Goal: Task Accomplishment & Management: Use online tool/utility

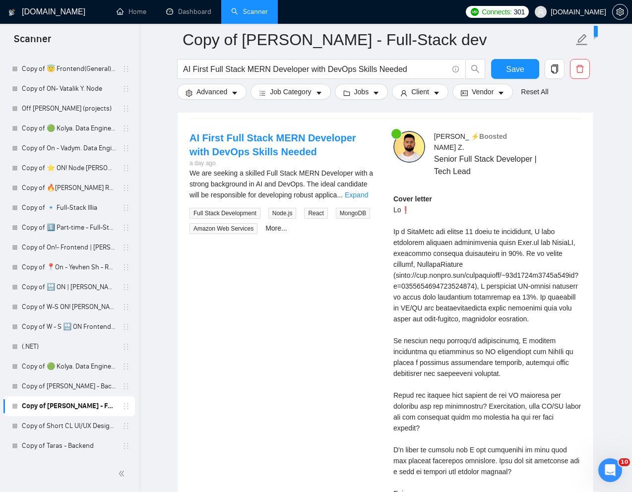
scroll to position [1528, 0]
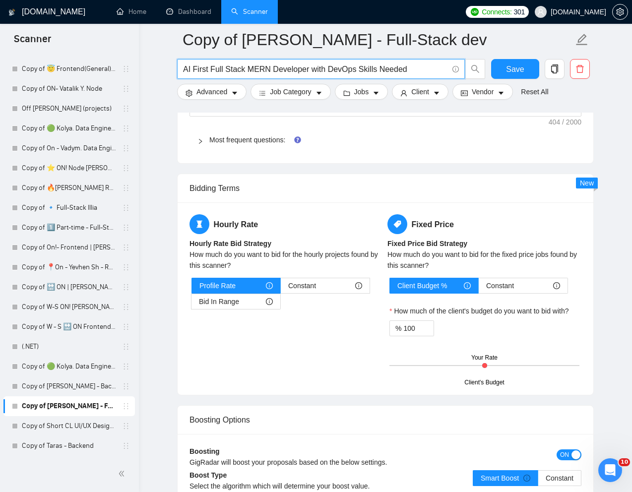
click at [313, 73] on input "AI First Full Stack MERN Developer with DevOps Skills Needed" at bounding box center [315, 69] width 265 height 12
paste input "Senior Full Stack Developer and lead team Needed for managing a development tea…"
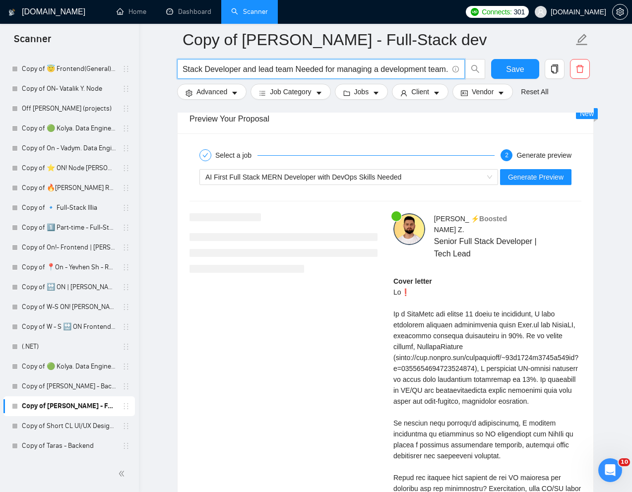
scroll to position [1979, 0]
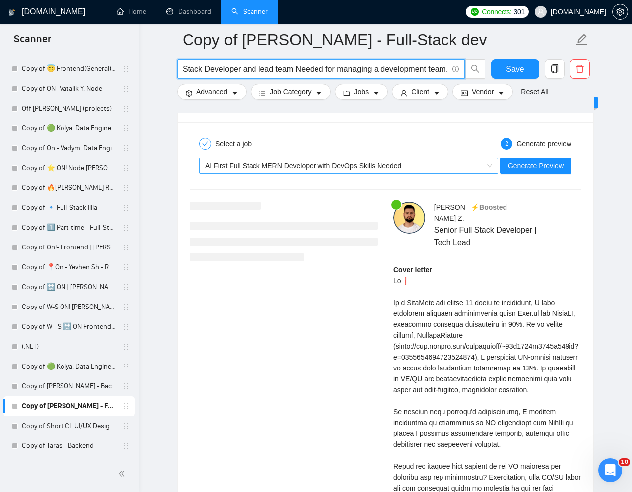
click at [358, 166] on span "AI First Full Stack MERN Developer with DevOps Skills Needed" at bounding box center [303, 166] width 196 height 8
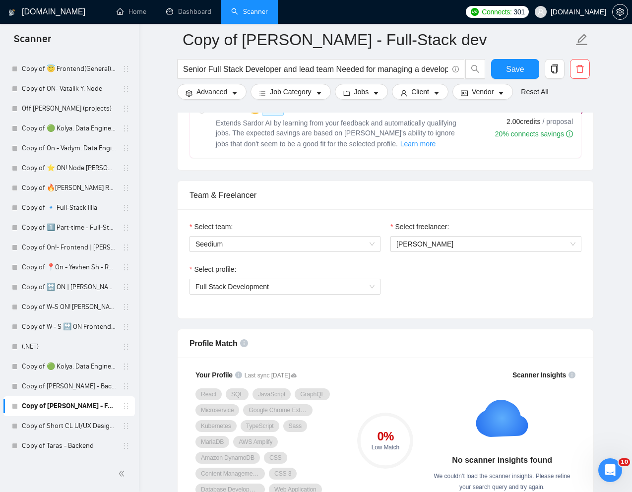
scroll to position [295, 0]
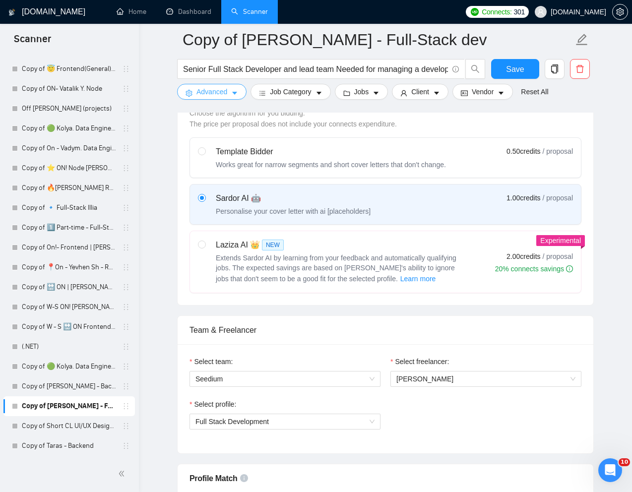
click at [203, 89] on span "Advanced" at bounding box center [211, 91] width 31 height 11
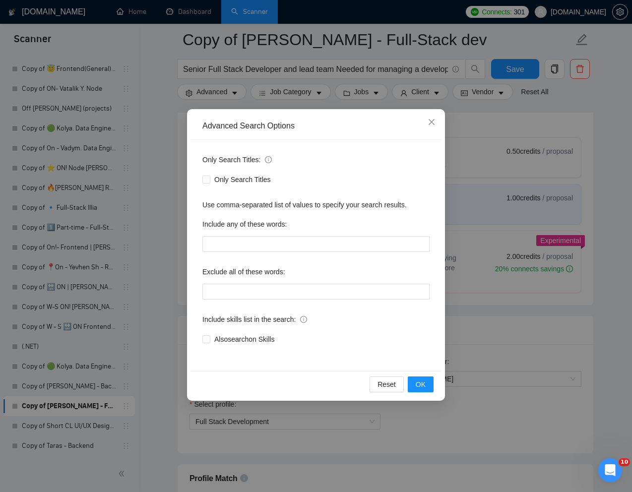
click at [484, 117] on div "Advanced Search Options Only Search Titles: Only Search Titles Use comma-separa…" at bounding box center [316, 246] width 632 height 492
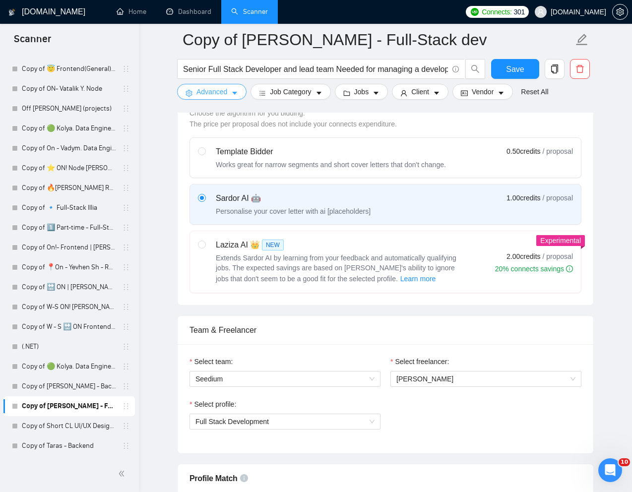
scroll to position [0, 0]
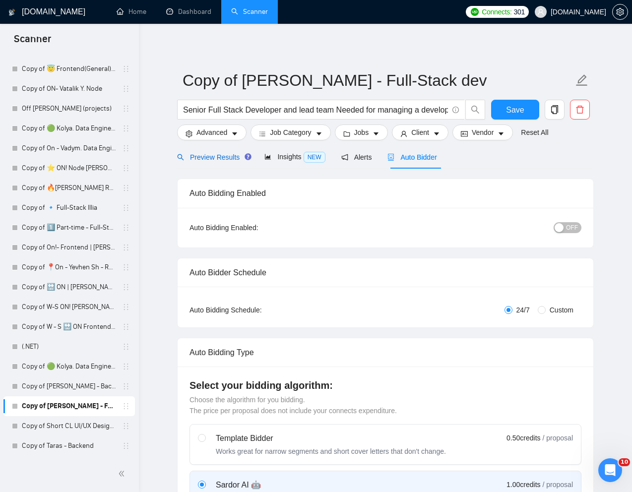
click at [211, 162] on div "Preview Results" at bounding box center [212, 157] width 71 height 11
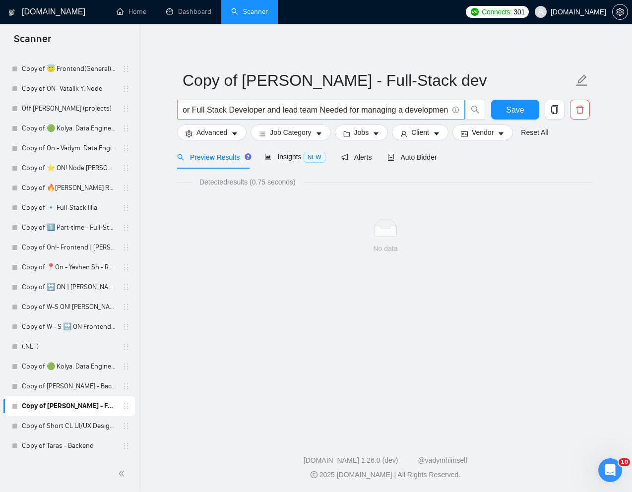
scroll to position [0, 44]
click at [449, 113] on span "Senior Full Stack Developer and lead team Needed for managing a development tea…" at bounding box center [321, 110] width 288 height 20
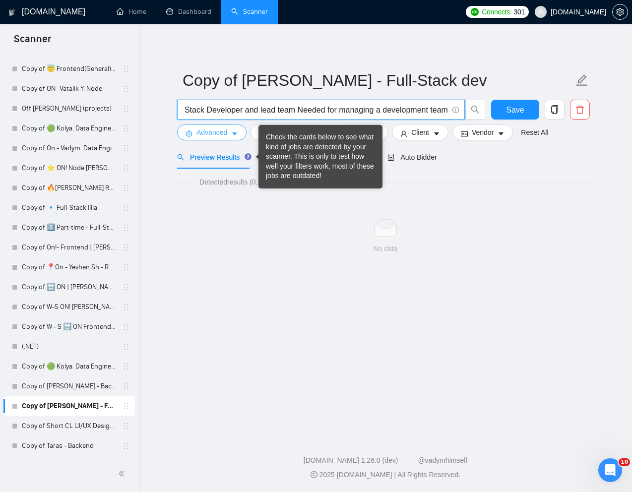
type input "Senior Full Stack Developer and lead team Needed for managing a development team"
click at [214, 132] on span "Advanced" at bounding box center [211, 132] width 31 height 11
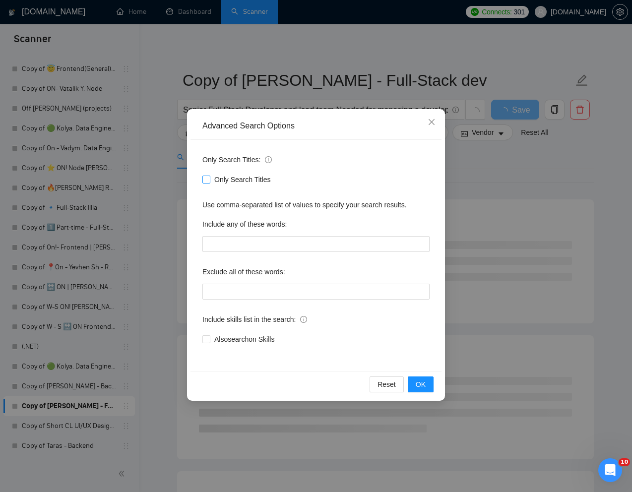
click at [207, 182] on span at bounding box center [206, 180] width 8 height 8
click at [207, 182] on input "Only Search Titles" at bounding box center [205, 179] width 7 height 7
checkbox input "true"
click at [455, 182] on div "Advanced Search Options Only Search Titles: Only Search Titles Use comma-separa…" at bounding box center [316, 246] width 632 height 492
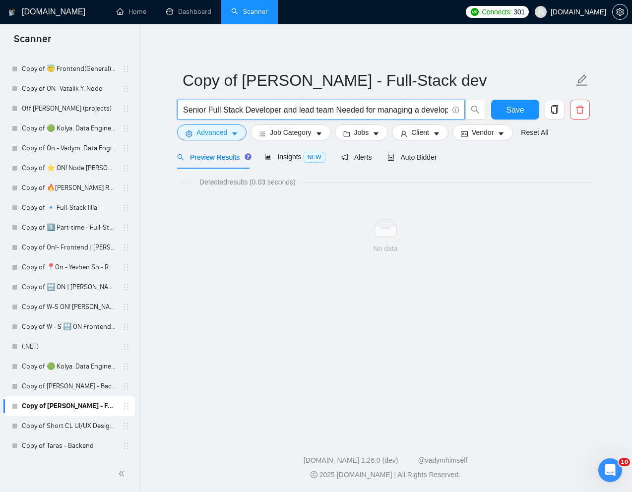
scroll to position [0, 42]
drag, startPoint x: 336, startPoint y: 110, endPoint x: 469, endPoint y: 113, distance: 132.9
click at [469, 113] on span "Senior Full Stack Developer and lead team Needed for managing a development team" at bounding box center [331, 110] width 308 height 20
click at [541, 132] on link "Reset All" at bounding box center [534, 132] width 27 height 11
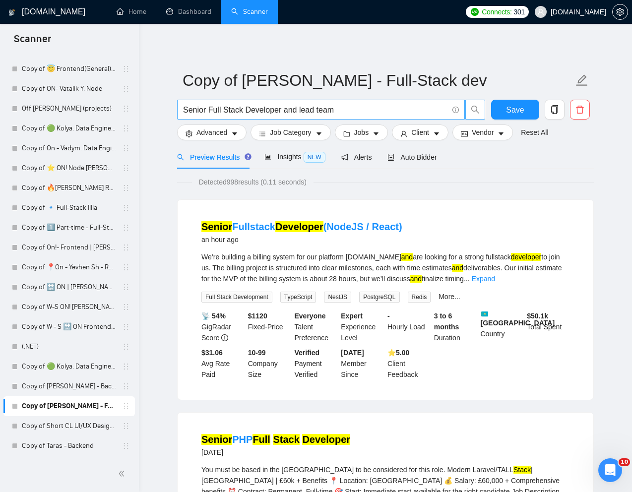
click at [386, 111] on input "Senior Full Stack Developer and lead team" at bounding box center [315, 110] width 265 height 12
type input "Senior Full Stack Developer and lead team"
click at [214, 138] on button "Advanced" at bounding box center [211, 132] width 69 height 16
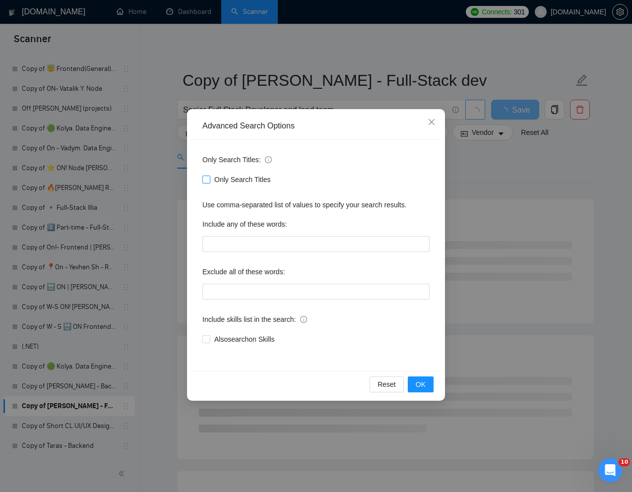
click at [204, 179] on input "Only Search Titles" at bounding box center [205, 179] width 7 height 7
checkbox input "true"
click at [422, 388] on span "OK" at bounding box center [421, 384] width 10 height 11
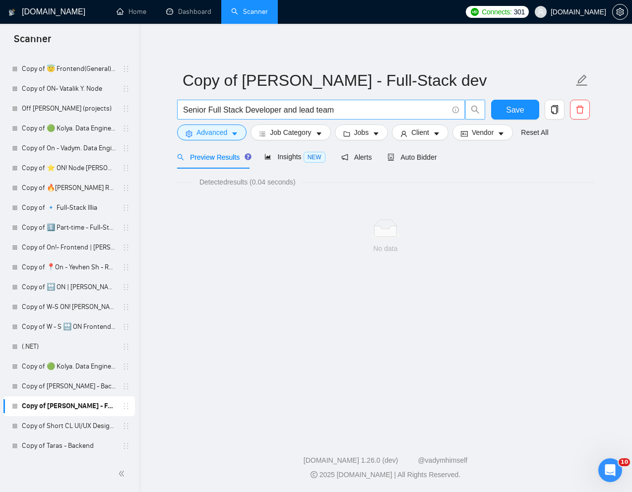
click at [323, 104] on input "Senior Full Stack Developer and lead team" at bounding box center [315, 110] width 265 height 12
drag, startPoint x: 343, startPoint y: 104, endPoint x: 169, endPoint y: 110, distance: 174.6
click at [169, 110] on main "Copy of Kostya Zgara - Full-Stack dev Senior Full Stack Developer and lead team…" at bounding box center [385, 228] width 461 height 376
paste input "Needed for managing a development team."
type input "Needed for managing a development team"
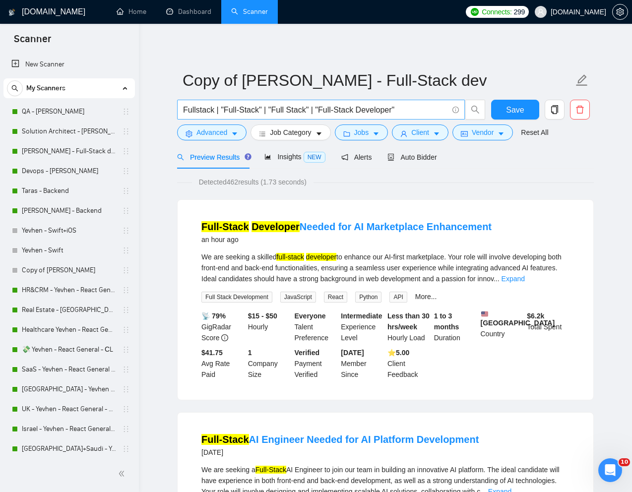
click at [312, 111] on input "Fullstack | "Full-Stack" | "Full Stack" | "Full-Stack Developer"" at bounding box center [315, 110] width 265 height 12
paste input "Needed for managing a development team."
type input "Needed for managing a development team."
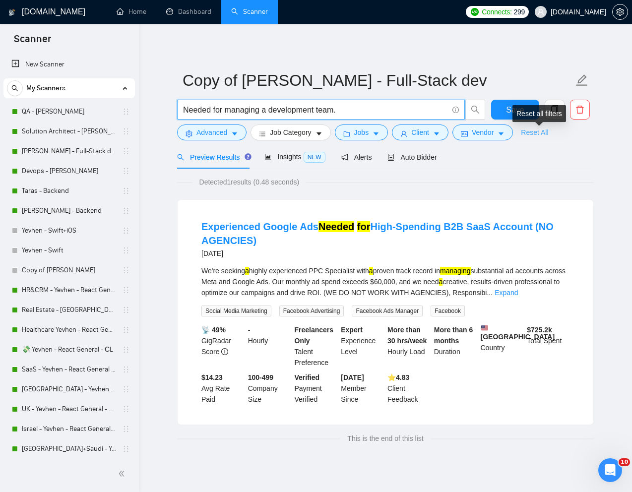
click at [539, 129] on link "Reset All" at bounding box center [534, 132] width 27 height 11
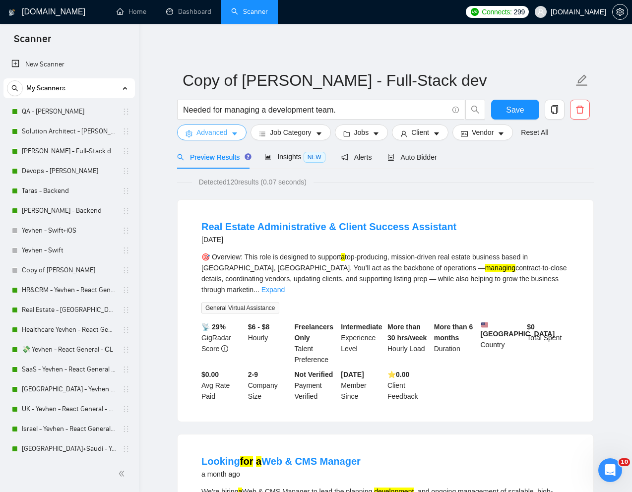
click at [211, 133] on span "Advanced" at bounding box center [211, 132] width 31 height 11
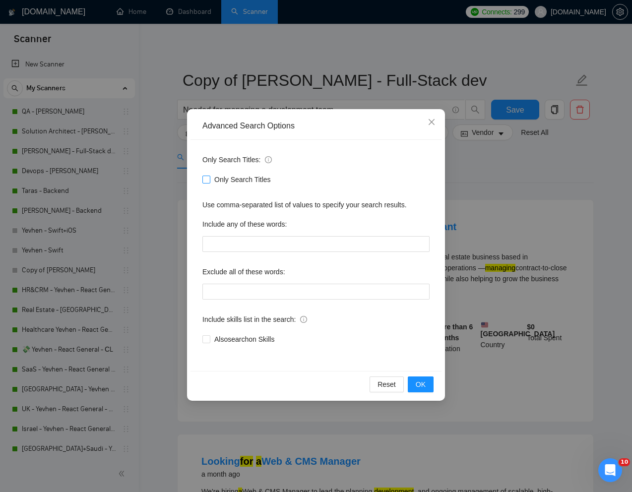
click at [203, 177] on input "Only Search Titles" at bounding box center [205, 179] width 7 height 7
checkbox input "true"
click at [419, 382] on span "OK" at bounding box center [421, 384] width 10 height 11
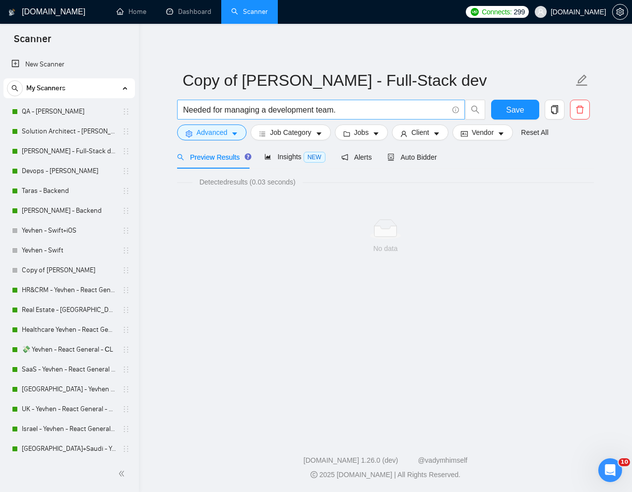
click at [238, 111] on input "Needed for managing a development team." at bounding box center [315, 110] width 265 height 12
paste input "Senior Full Stack Developer and lead team Needed for managing a development team"
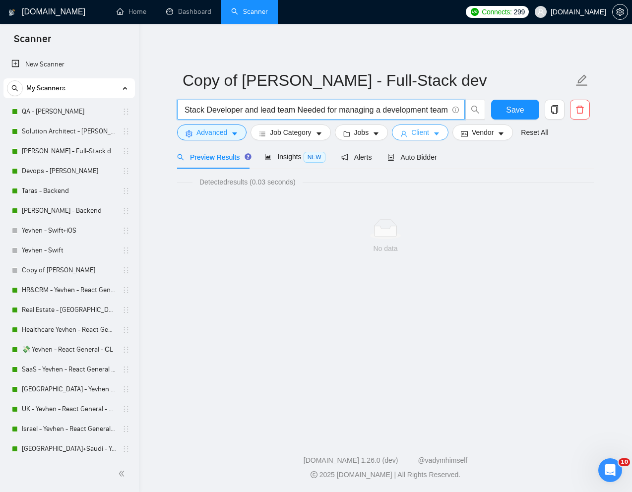
type input "Senior Full Stack Developer and lead team Needed for managing a development team"
click at [428, 130] on span "Client" at bounding box center [420, 132] width 18 height 11
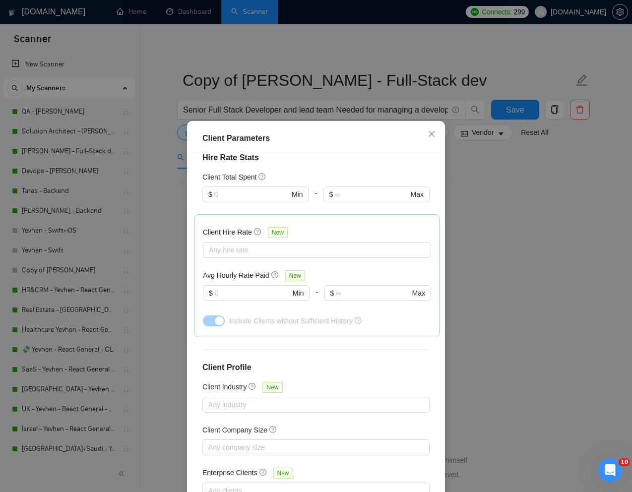
scroll to position [256, 0]
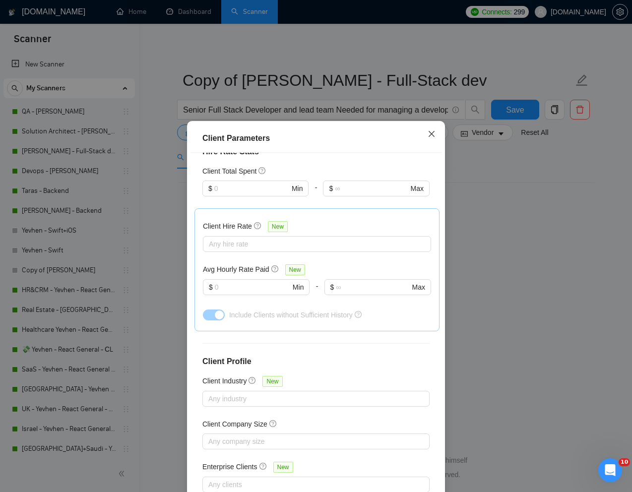
click at [427, 127] on span "Close" at bounding box center [431, 134] width 27 height 27
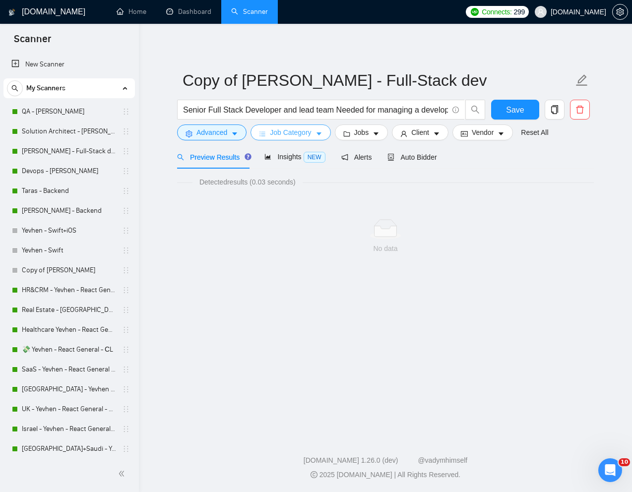
click at [292, 132] on span "Job Category" at bounding box center [290, 132] width 41 height 11
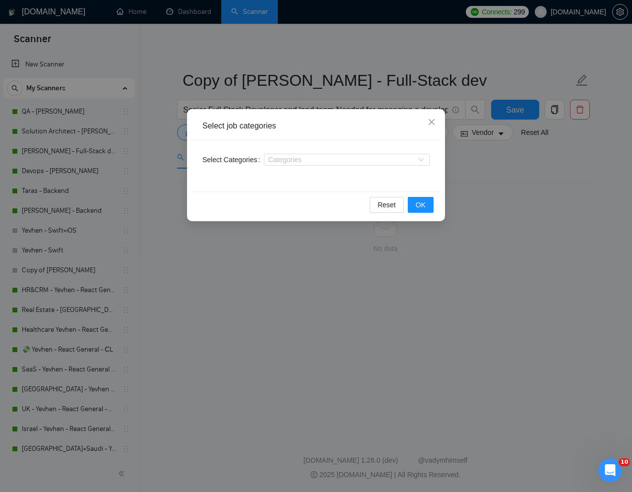
click at [510, 175] on div "Select job categories Select Categories Categories Reset OK" at bounding box center [316, 246] width 632 height 492
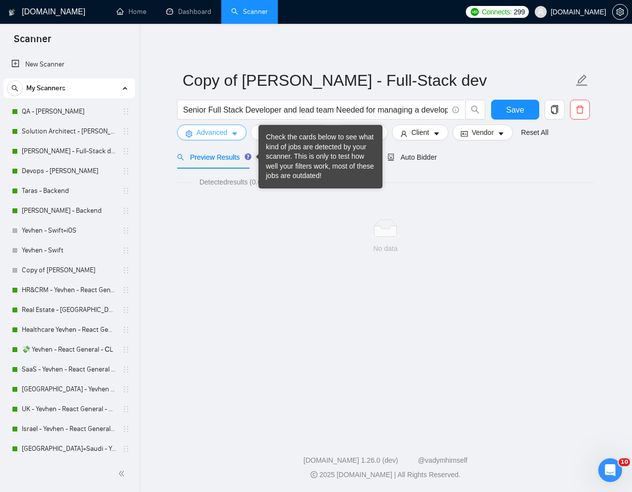
click at [217, 131] on span "Advanced" at bounding box center [211, 132] width 31 height 11
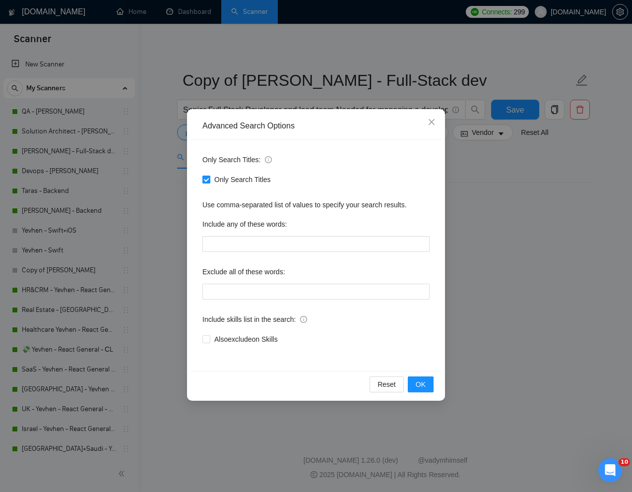
click at [206, 182] on input "Only Search Titles" at bounding box center [205, 179] width 7 height 7
checkbox input "false"
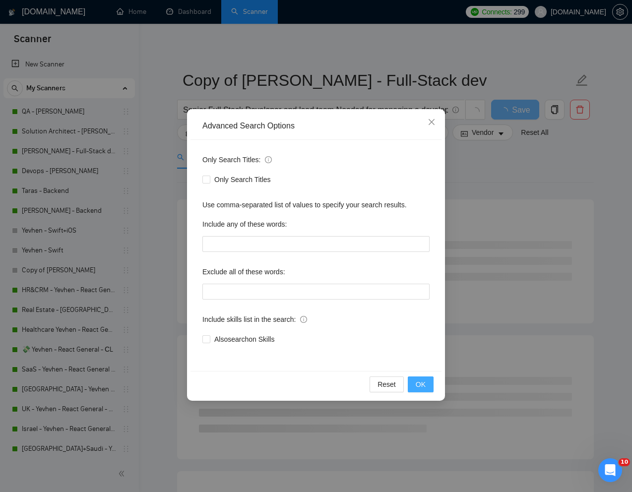
click at [420, 381] on span "OK" at bounding box center [421, 384] width 10 height 11
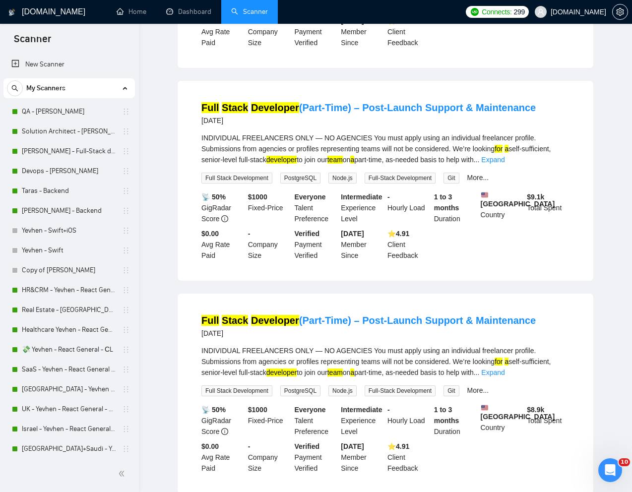
scroll to position [0, 0]
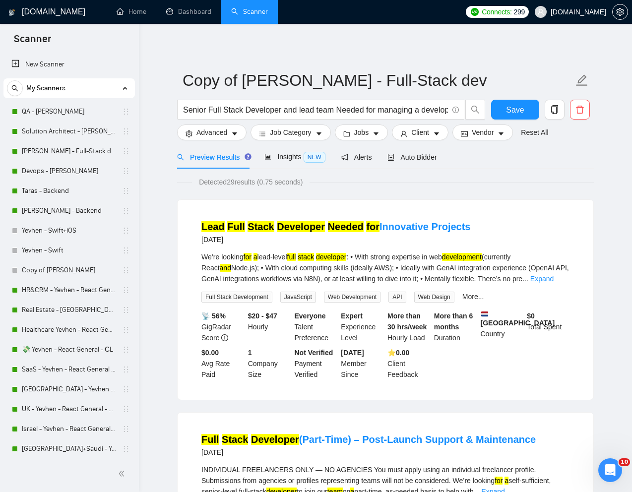
click at [491, 183] on div "Detected 29 results (0.75 seconds)" at bounding box center [385, 182] width 417 height 11
click at [183, 109] on input "Senior Full Stack Developer and lead team Needed for managing a development team" at bounding box center [315, 110] width 265 height 12
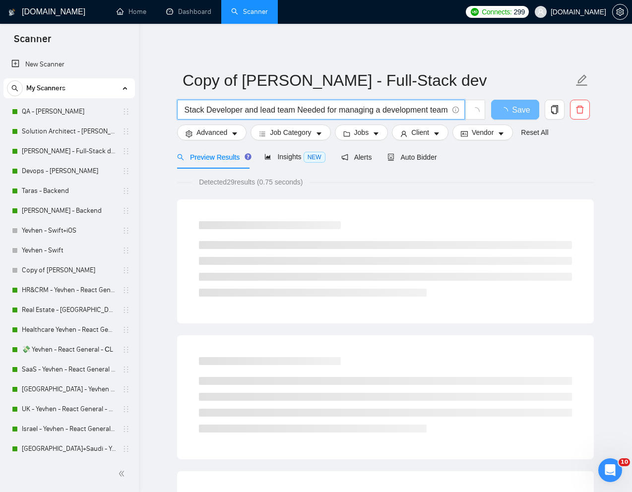
click at [447, 110] on input ""Senior Full Stack Developer and lead team Needed for managing a development te…" at bounding box center [315, 110] width 265 height 12
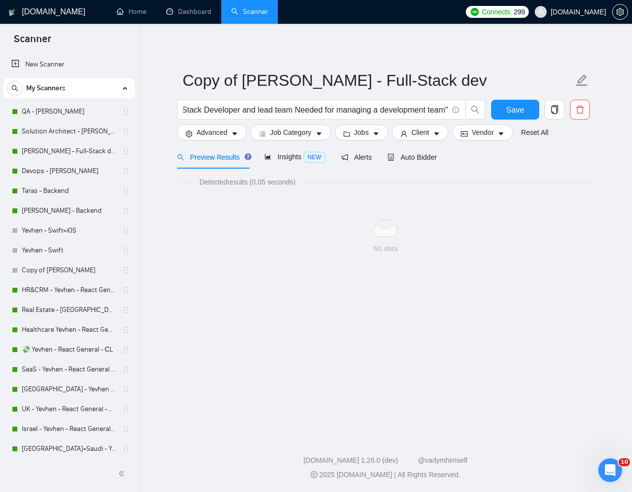
scroll to position [0, 0]
click at [187, 106] on input ""Senior Full Stack Developer and lead team Needed for managing a development te…" at bounding box center [315, 110] width 265 height 12
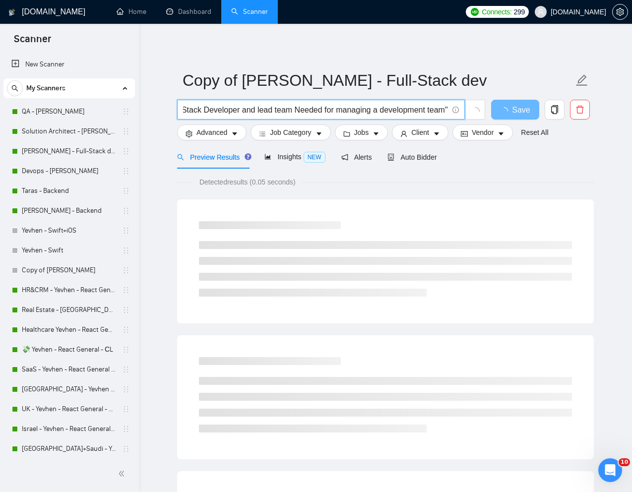
click at [447, 107] on input "Senior Full Stack Developer and lead team Needed for managing a development tea…" at bounding box center [315, 110] width 265 height 12
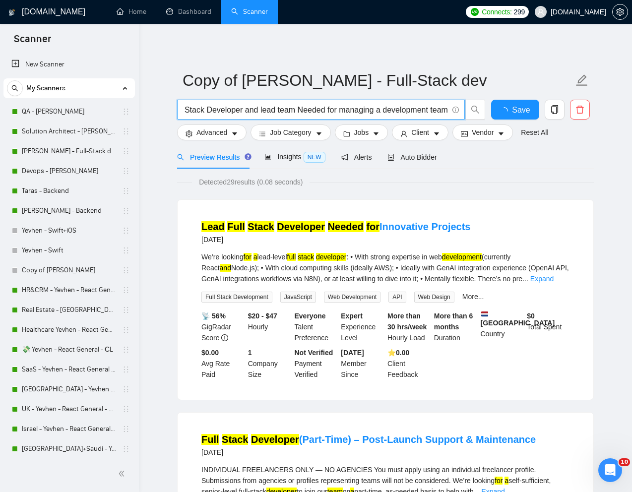
scroll to position [0, 42]
type input "Senior Full Stack Developer and lead team Needed for managing a development team"
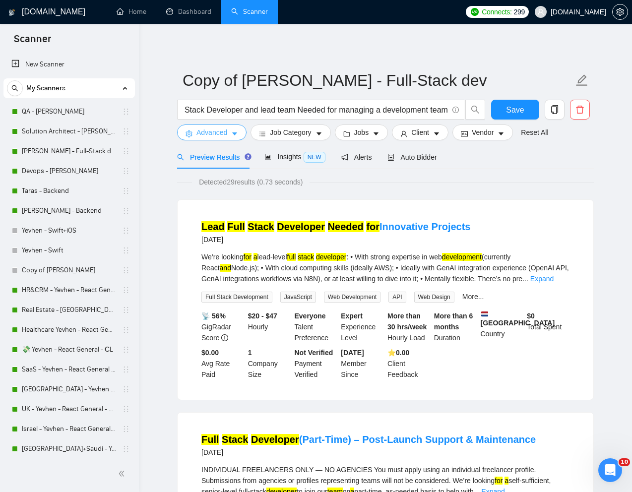
scroll to position [0, 0]
click at [224, 132] on span "Advanced" at bounding box center [211, 132] width 31 height 11
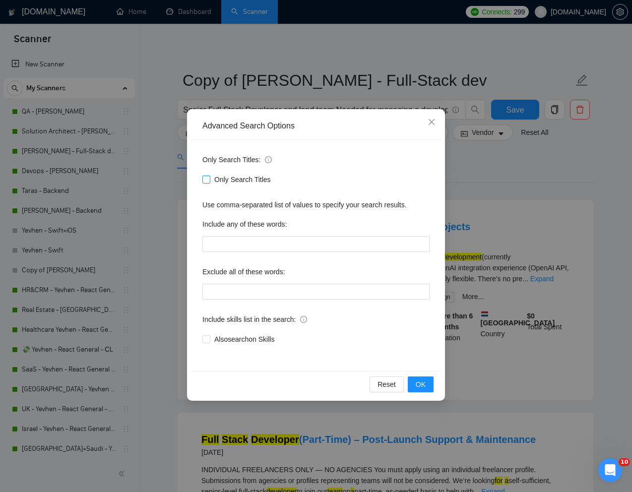
click at [206, 180] on input "Only Search Titles" at bounding box center [205, 179] width 7 height 7
checkbox input "true"
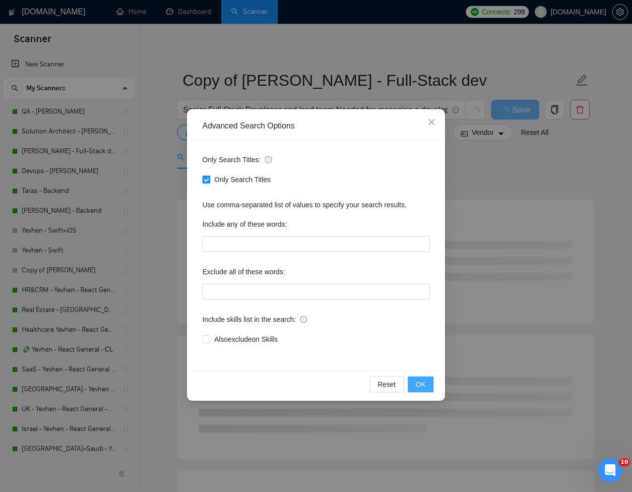
click at [422, 387] on span "OK" at bounding box center [421, 384] width 10 height 11
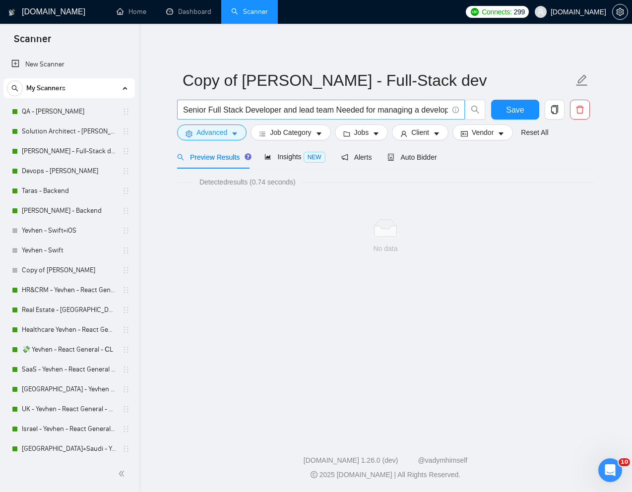
click at [281, 114] on input "Senior Full Stack Developer and lead team Needed for managing a development team" at bounding box center [315, 110] width 265 height 12
paste input "React Developer - Modern Web Applications"
type input "React Developer - Modern Web Applications"
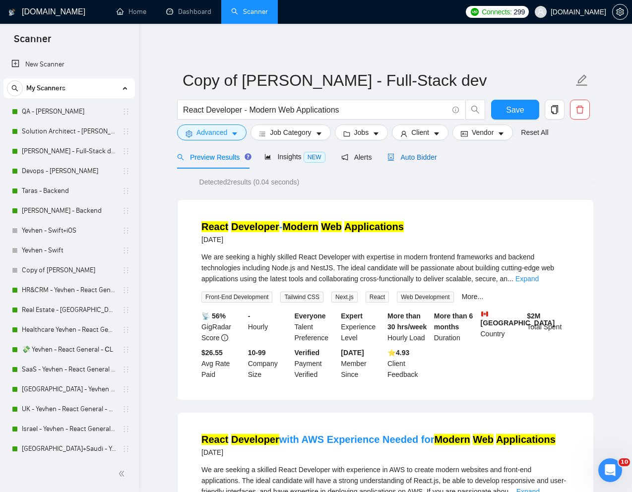
click at [427, 157] on span "Auto Bidder" at bounding box center [411, 157] width 49 height 8
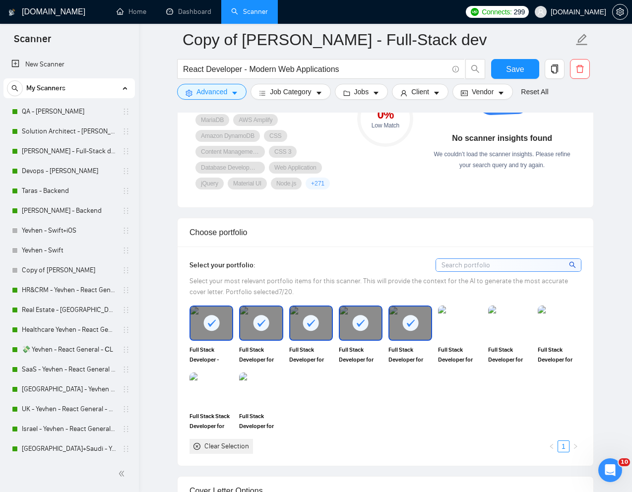
scroll to position [764, 0]
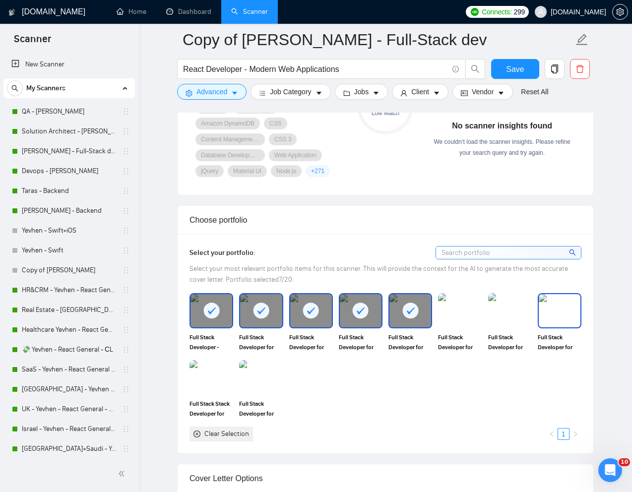
click at [572, 319] on img at bounding box center [559, 310] width 42 height 33
click at [261, 384] on img at bounding box center [261, 377] width 44 height 35
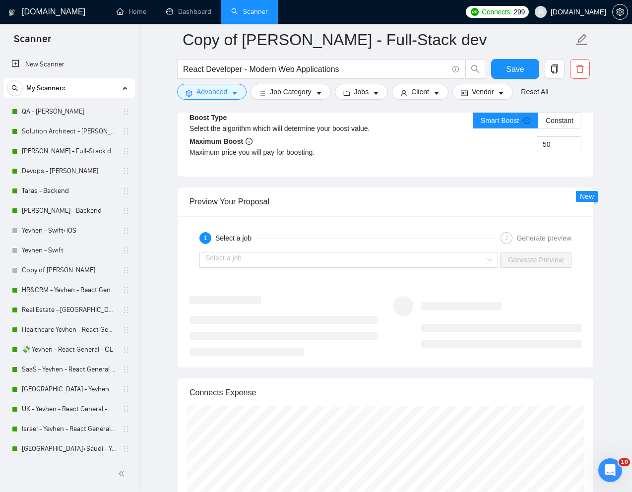
scroll to position [1911, 0]
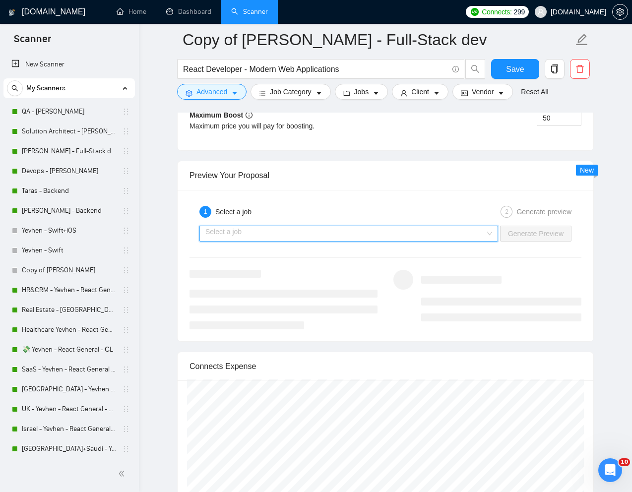
click at [435, 228] on input "search" at bounding box center [345, 233] width 280 height 15
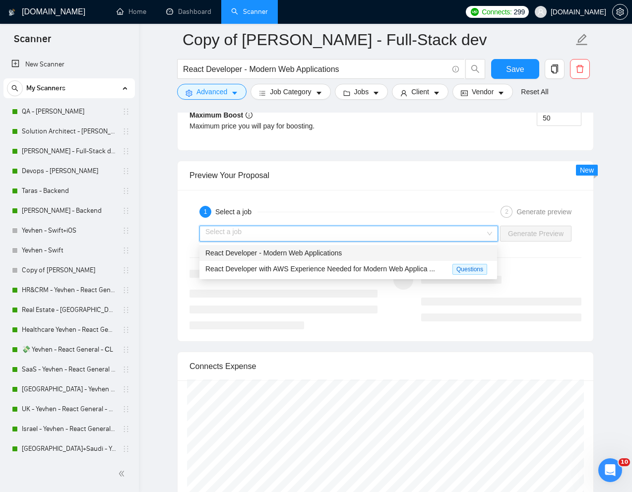
click at [336, 251] on span "React Developer - Modern Web Applications" at bounding box center [273, 253] width 136 height 8
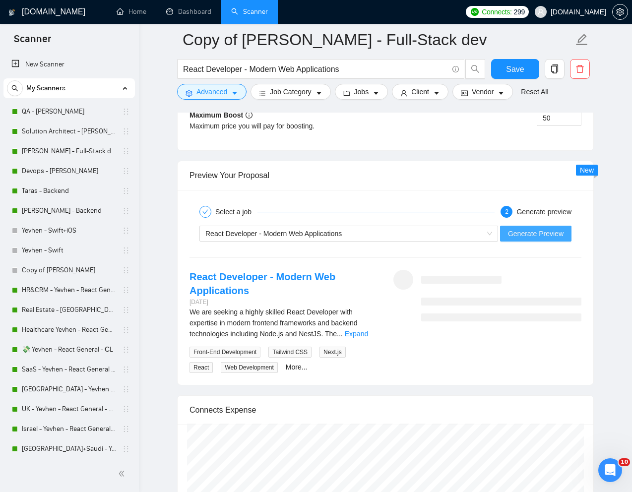
click at [551, 235] on span "Generate Preview" at bounding box center [536, 233] width 56 height 11
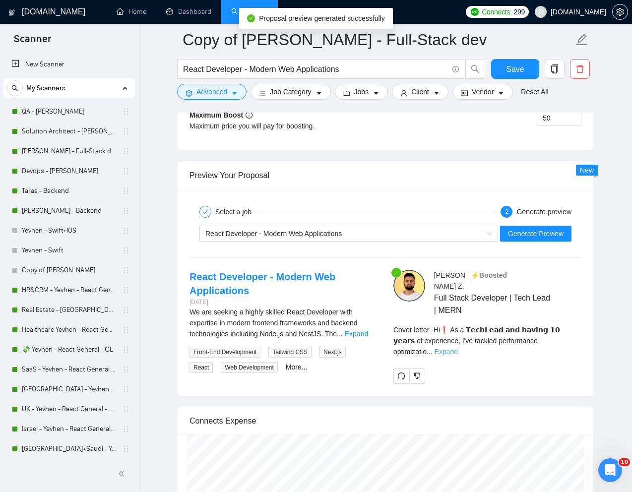
click at [458, 348] on link "Expand" at bounding box center [445, 352] width 23 height 8
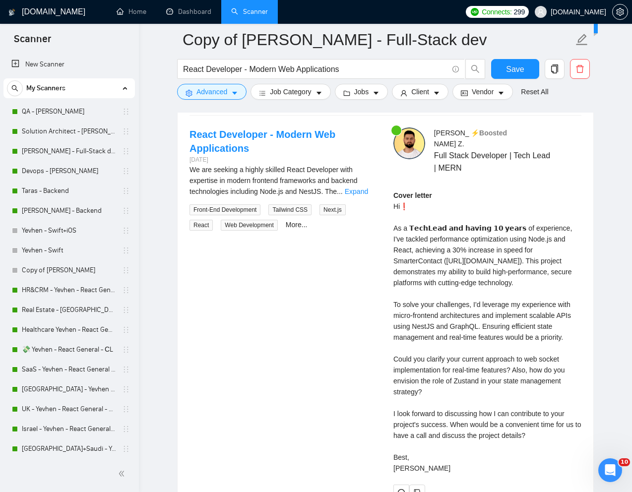
scroll to position [2055, 0]
drag, startPoint x: 393, startPoint y: 212, endPoint x: 549, endPoint y: 448, distance: 283.4
click at [549, 448] on div "Cover letter" at bounding box center [487, 331] width 188 height 284
copy div "As a 𝗧𝗲𝗰𝗵𝗟𝗲𝗮𝗱 𝗮𝗻𝗱 𝗵𝗮𝘃𝗶𝗻𝗴 𝟭𝟬 𝘆𝗲𝗮𝗿𝘀 of experience, I've tackled performance optim…"
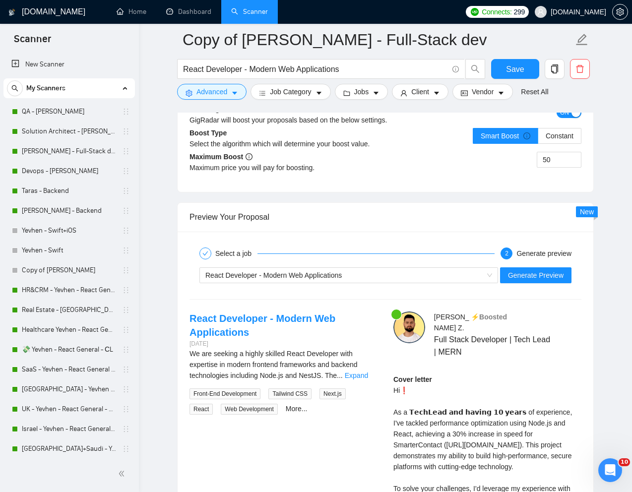
scroll to position [1856, 0]
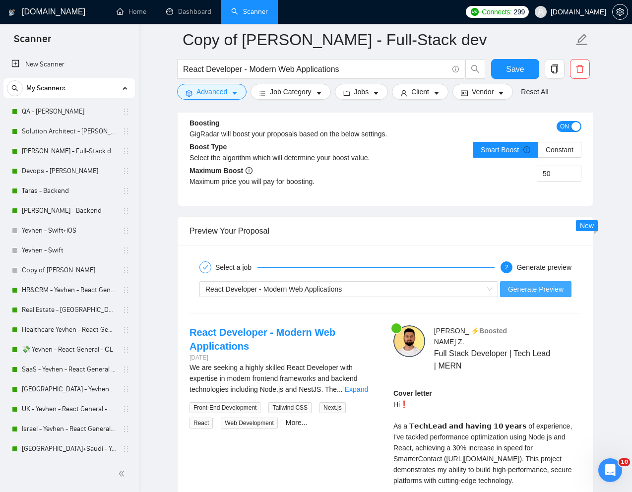
click at [528, 289] on span "Generate Preview" at bounding box center [536, 289] width 56 height 11
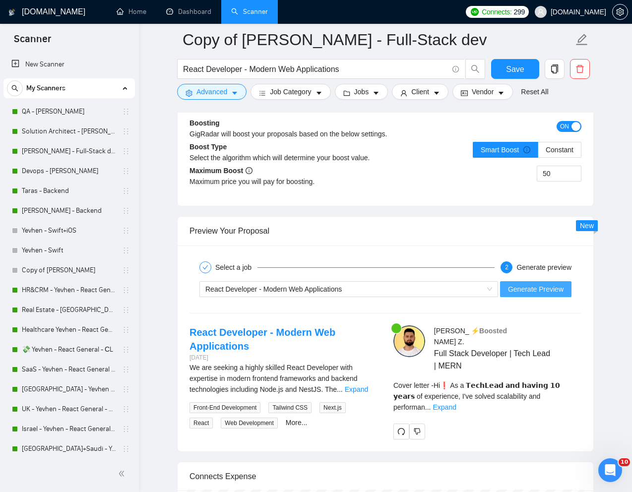
scroll to position [1927, 0]
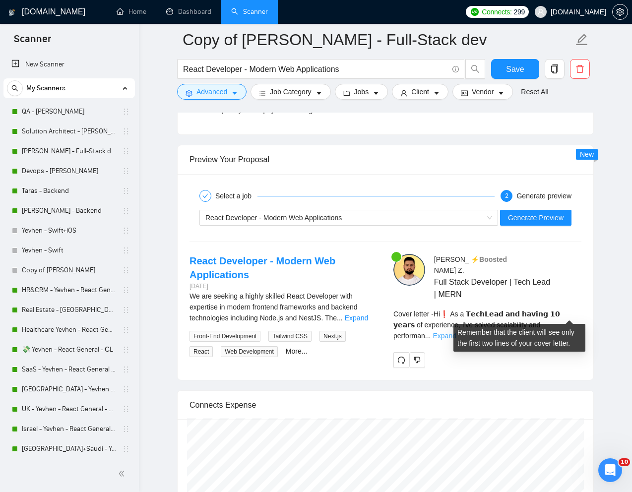
click at [456, 332] on link "Expand" at bounding box center [443, 336] width 23 height 8
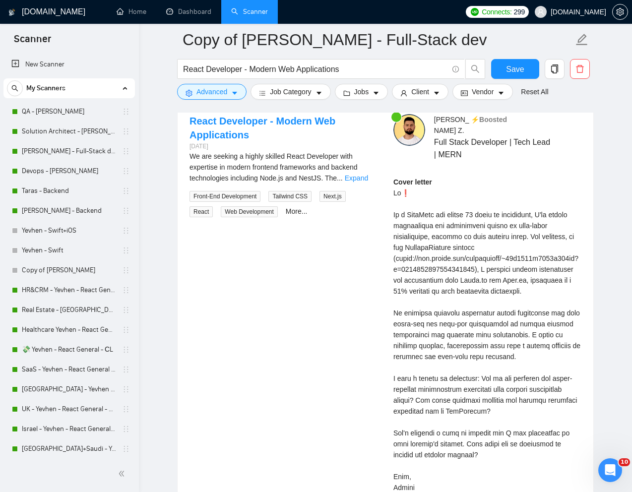
scroll to position [2075, 0]
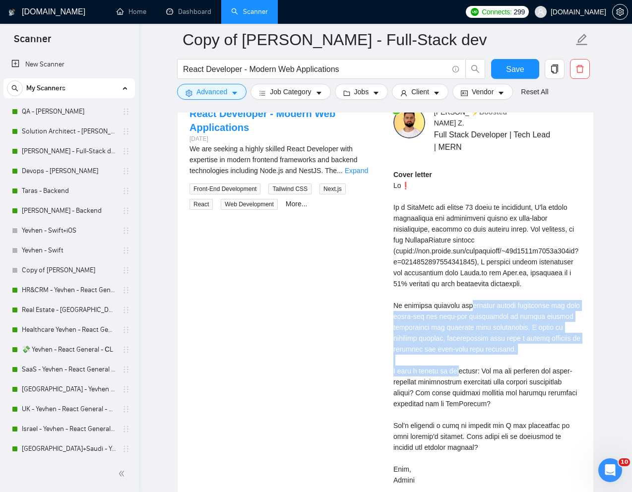
drag, startPoint x: 389, startPoint y: 296, endPoint x: 583, endPoint y: 335, distance: 197.3
click at [583, 335] on div "Kostya Z . ⚡️Boosted Full Stack Developer | Tech Lead | MERN Cover letter" at bounding box center [487, 310] width 204 height 406
copy div "eraging modern frameworks for both front-end and back-end development to ensure…"
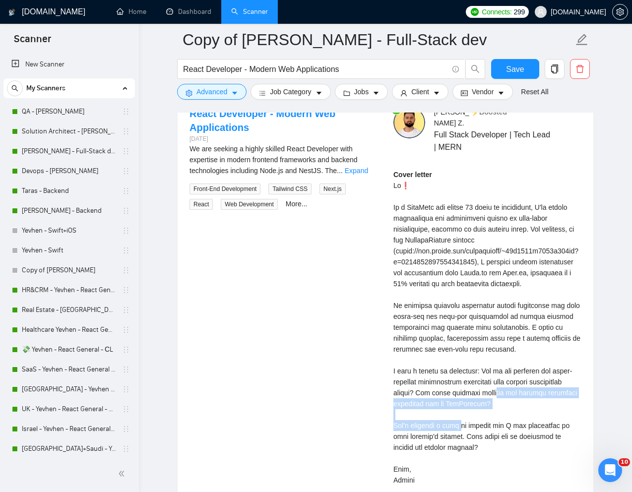
drag, startPoint x: 458, startPoint y: 383, endPoint x: 556, endPoint y: 391, distance: 98.5
click at [556, 391] on div "Cover letter" at bounding box center [487, 327] width 188 height 316
copy div "res you foresee requiring extensive use of WebSockets? Let's schedule a call"
click at [497, 414] on div "Cover letter" at bounding box center [487, 327] width 188 height 316
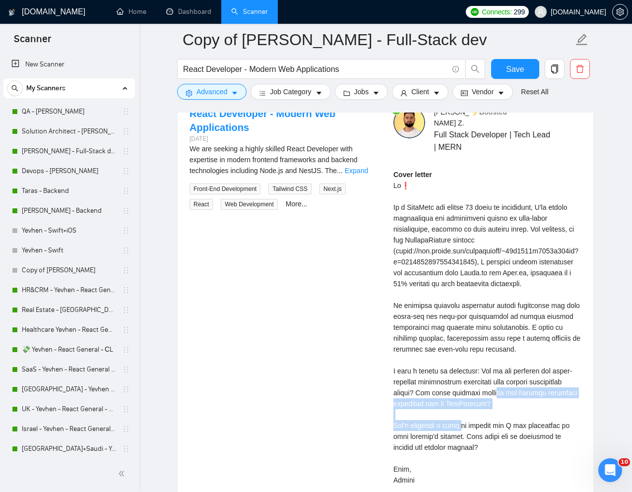
click at [471, 393] on div "Cover letter" at bounding box center [487, 327] width 188 height 316
drag, startPoint x: 458, startPoint y: 380, endPoint x: 491, endPoint y: 463, distance: 89.0
click at [491, 464] on div "Cover letter" at bounding box center [487, 327] width 188 height 316
copy div "res you foresee requiring extensive use of WebSockets? Let's schedule a call to…"
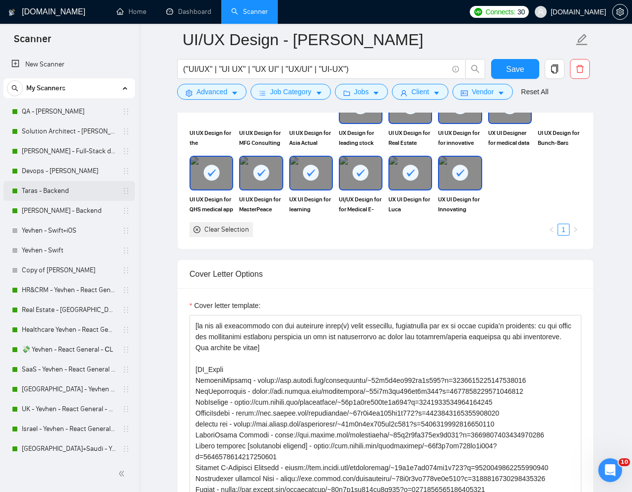
click at [56, 183] on link "Taras - Backend" at bounding box center [69, 191] width 94 height 20
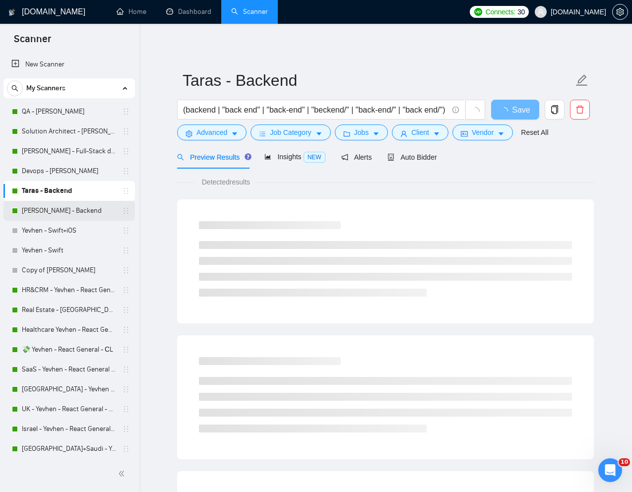
click at [58, 206] on link "[PERSON_NAME] - Backend" at bounding box center [69, 211] width 94 height 20
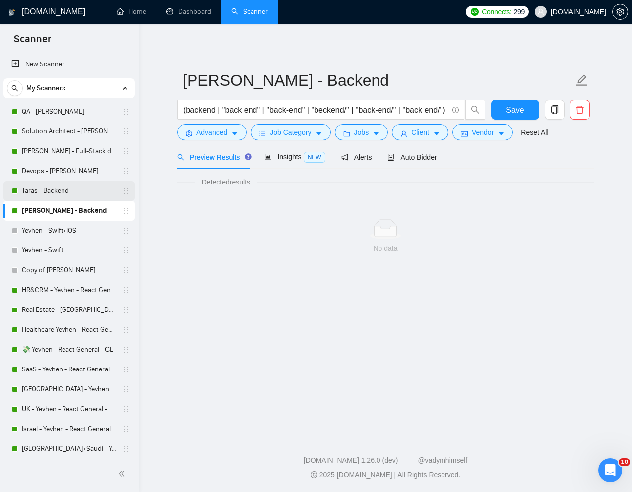
click at [49, 189] on link "Taras - Backend" at bounding box center [69, 191] width 94 height 20
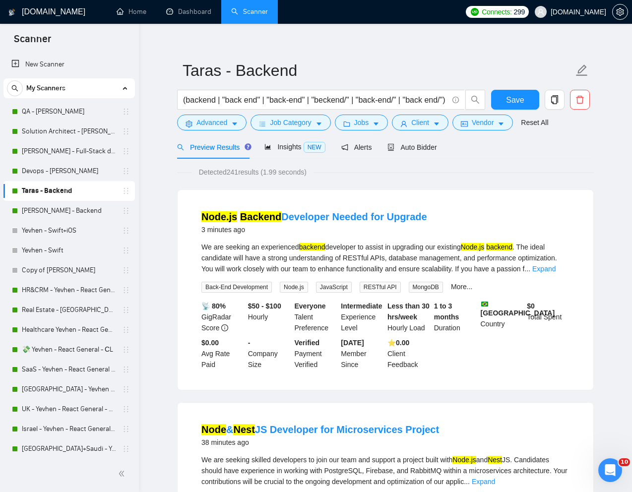
scroll to position [16, 0]
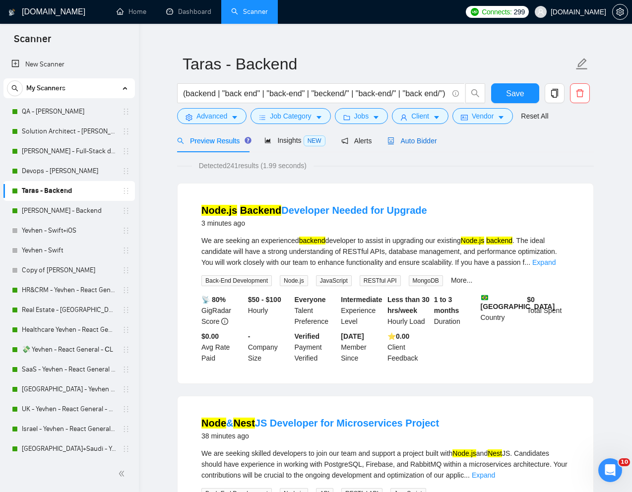
click at [411, 139] on span "Auto Bidder" at bounding box center [411, 141] width 49 height 8
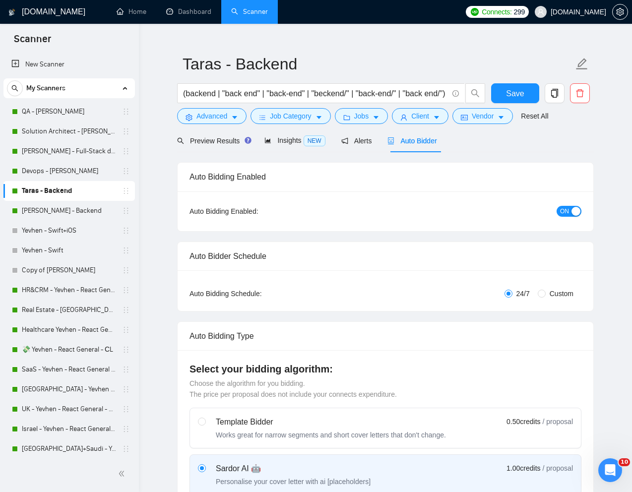
click at [560, 214] on span "ON" at bounding box center [564, 211] width 9 height 11
click at [516, 93] on span "Save" at bounding box center [515, 93] width 18 height 12
click at [58, 209] on link "[PERSON_NAME] - Backend" at bounding box center [69, 211] width 94 height 20
click at [48, 210] on link "[PERSON_NAME] - Backend" at bounding box center [69, 211] width 94 height 20
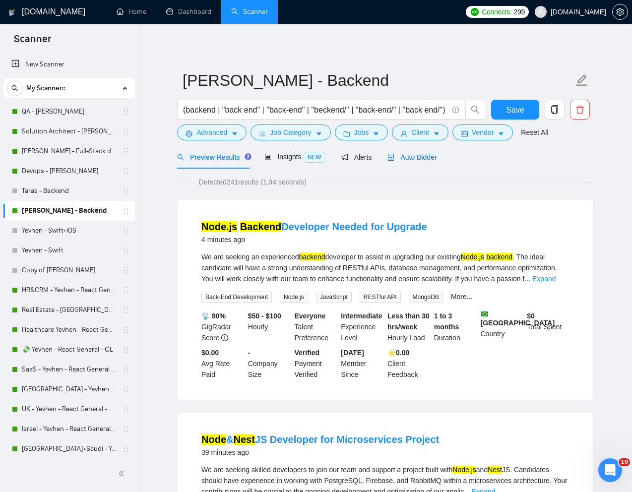
click at [410, 158] on span "Auto Bidder" at bounding box center [411, 157] width 49 height 8
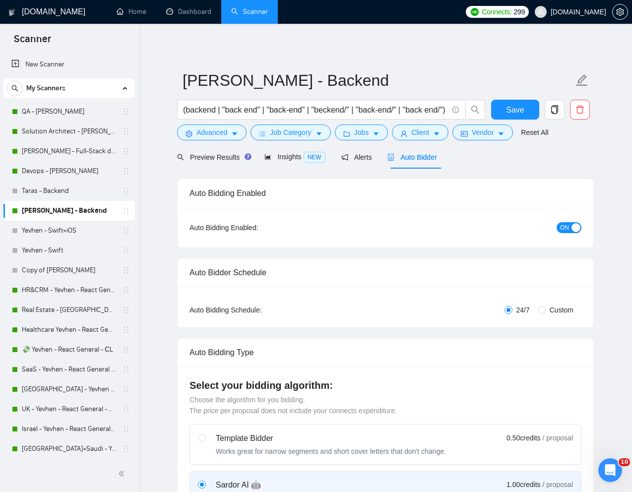
click at [561, 229] on span "ON" at bounding box center [564, 227] width 9 height 11
click at [504, 109] on button "Save" at bounding box center [515, 110] width 48 height 20
click at [212, 162] on div "Preview Results" at bounding box center [212, 157] width 71 height 11
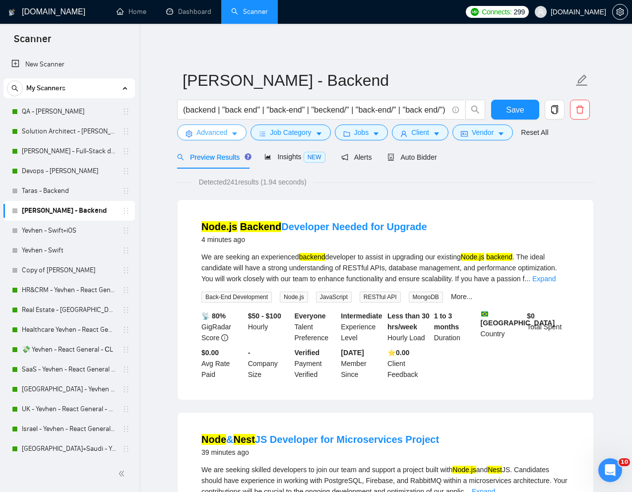
click at [211, 135] on span "Advanced" at bounding box center [211, 132] width 31 height 11
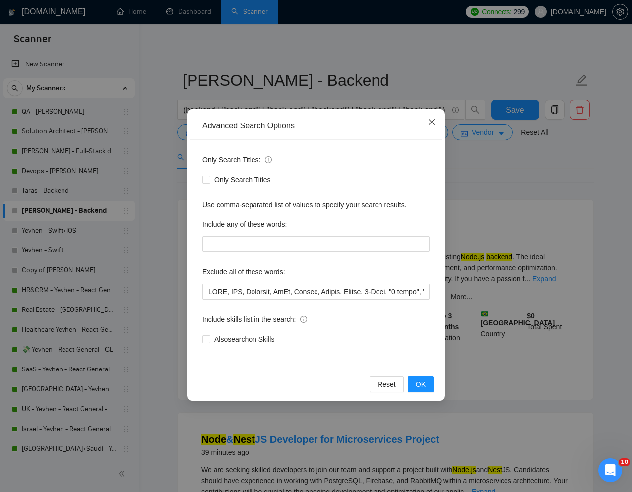
click at [427, 122] on icon "close" at bounding box center [431, 122] width 8 height 8
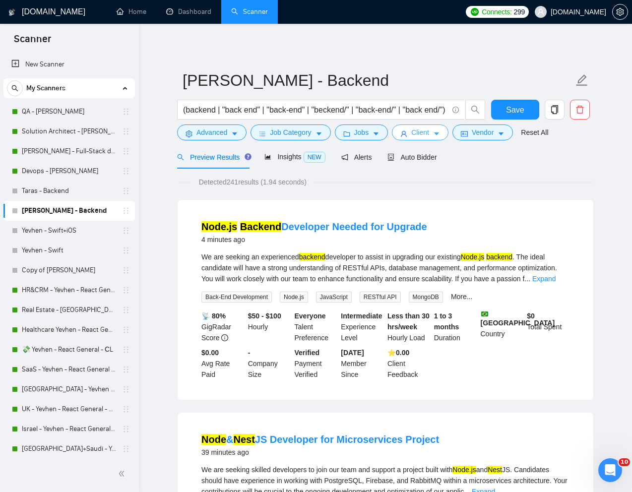
click at [422, 136] on span "Client" at bounding box center [420, 132] width 18 height 11
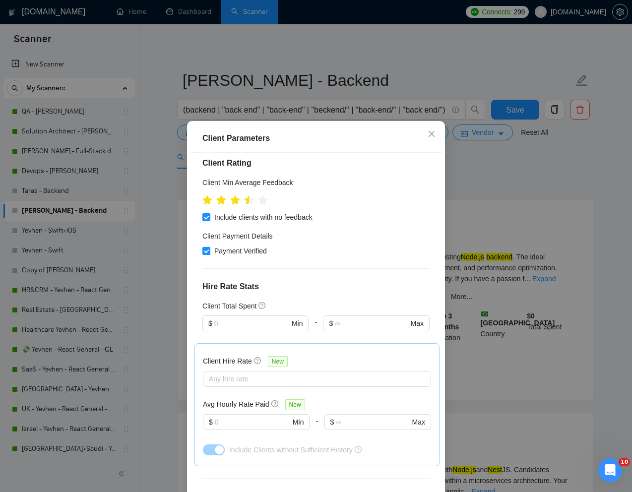
scroll to position [316, 0]
click at [242, 372] on div at bounding box center [311, 378] width 213 height 12
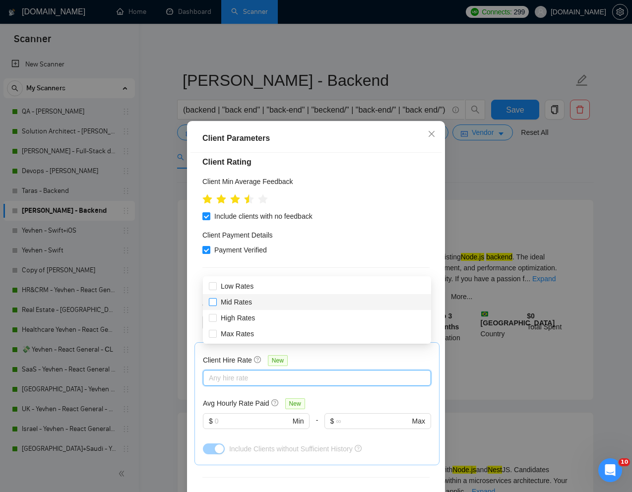
click at [214, 301] on input "Mid Rates" at bounding box center [212, 301] width 7 height 7
checkbox input "true"
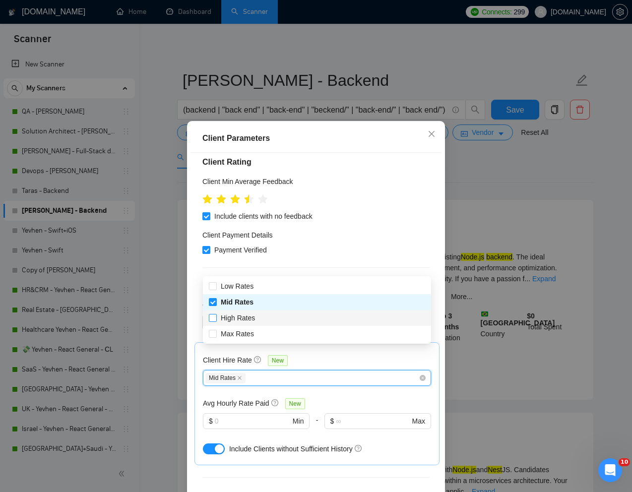
click at [214, 320] on input "High Rates" at bounding box center [212, 317] width 7 height 7
checkbox input "true"
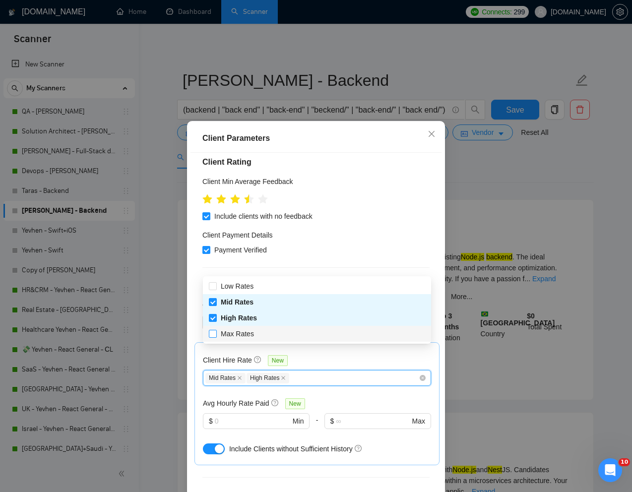
click at [211, 336] on input "Max Rates" at bounding box center [212, 333] width 7 height 7
checkbox input "true"
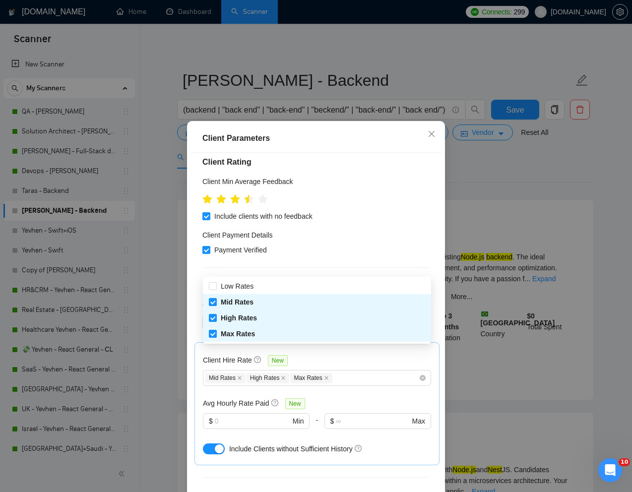
click at [364, 402] on div "Client Location Include Client Countries Select Exclude Client Countries [GEOGR…" at bounding box center [315, 325] width 251 height 344
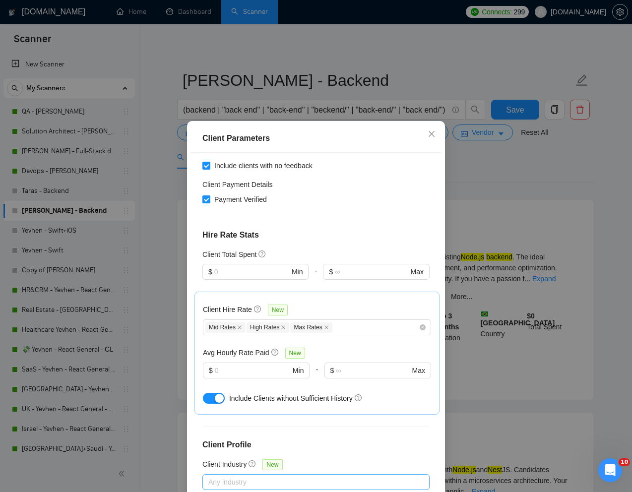
scroll to position [49, 0]
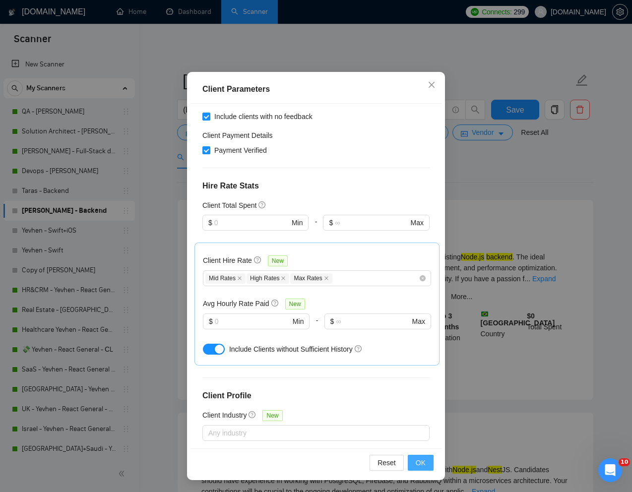
click at [413, 464] on button "OK" at bounding box center [421, 463] width 26 height 16
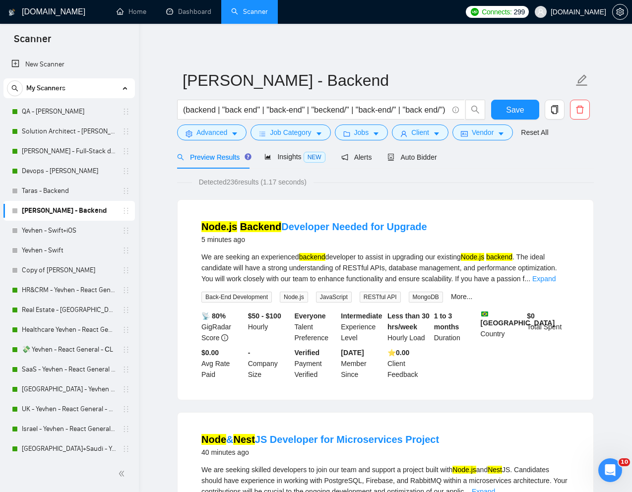
scroll to position [0, 0]
click at [516, 109] on span "Save" at bounding box center [515, 110] width 18 height 12
click at [426, 141] on form "[PERSON_NAME] - Backend (backend | "back end" | "back-end" | "beckend/" | "back…" at bounding box center [385, 104] width 417 height 81
click at [421, 136] on span "Client" at bounding box center [420, 132] width 18 height 11
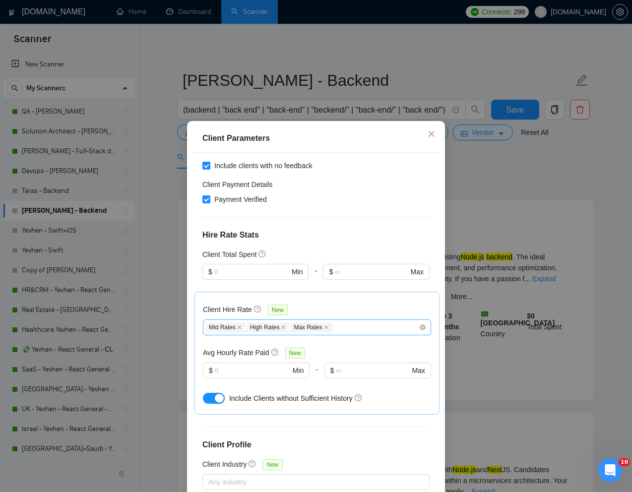
click at [351, 321] on div "Mid Rates High Rates Max Rates" at bounding box center [311, 327] width 213 height 12
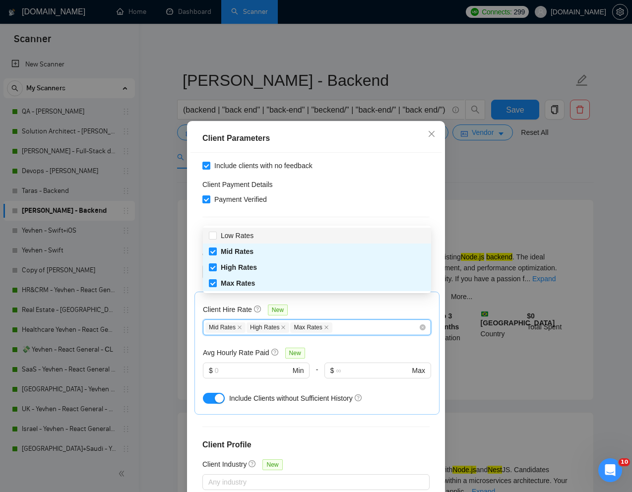
click at [492, 189] on div "Client Parameters Client Location Include Client Countries Select Exclude Clien…" at bounding box center [316, 246] width 632 height 492
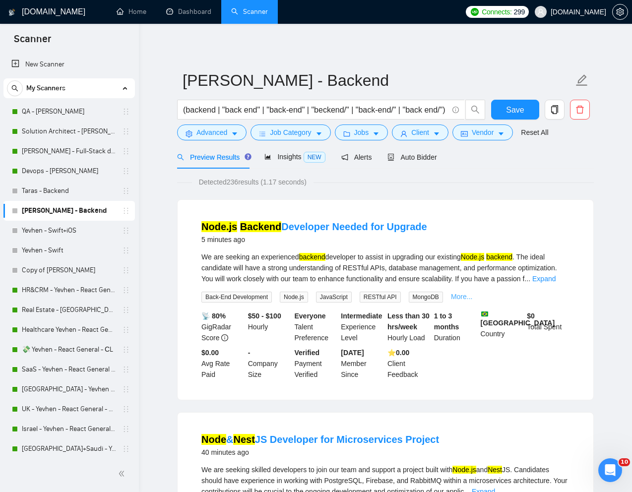
click at [473, 298] on link "More..." at bounding box center [462, 297] width 22 height 8
click at [425, 133] on span "Client" at bounding box center [420, 132] width 18 height 11
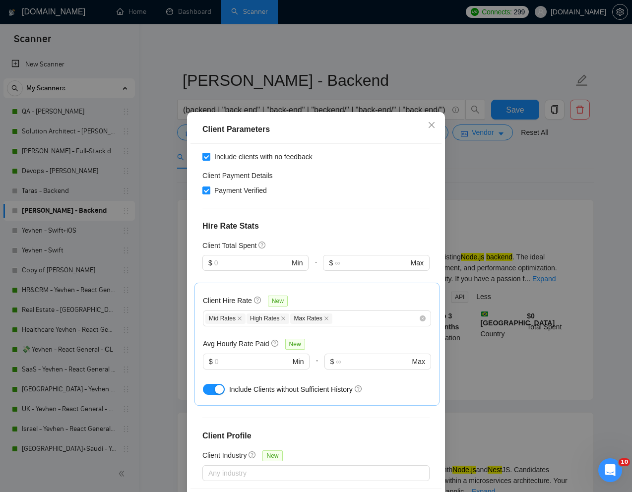
scroll to position [10, 0]
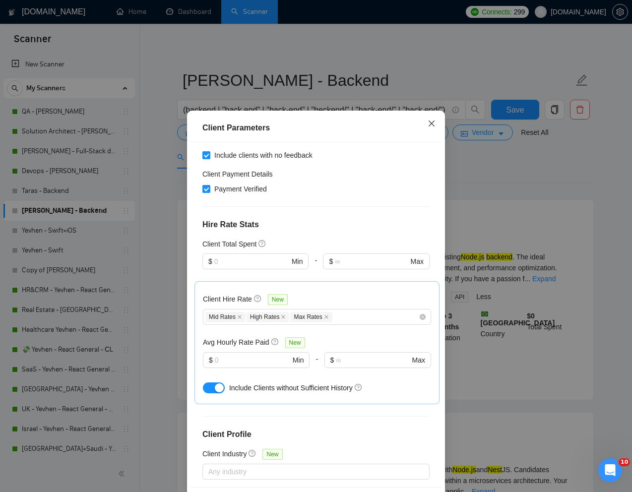
click at [427, 119] on span "Close" at bounding box center [431, 124] width 27 height 27
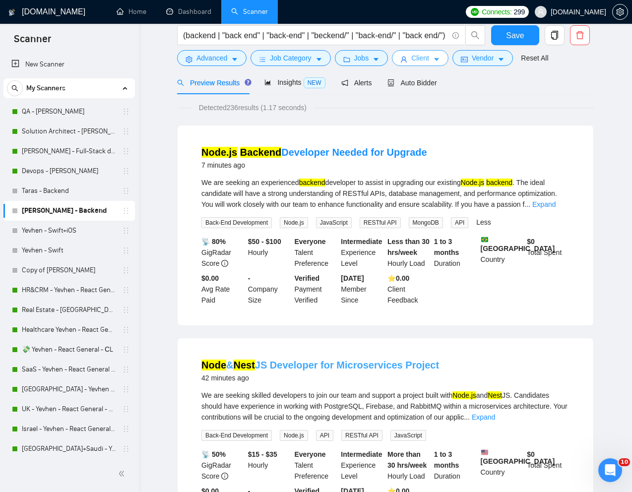
scroll to position [0, 0]
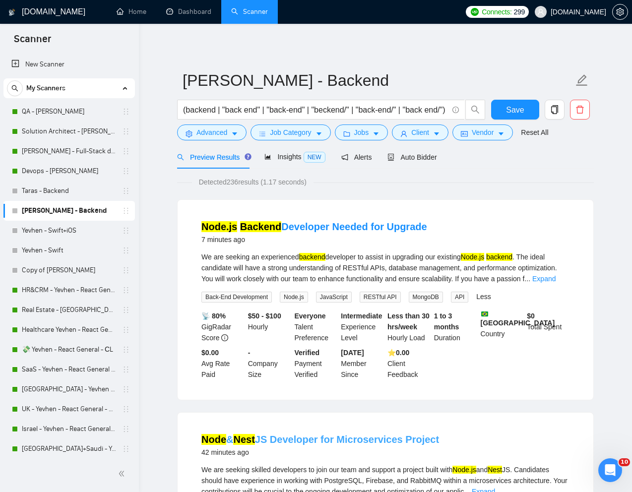
click at [307, 282] on div "We are seeking an experienced backend developer to assist in upgrading our exis…" at bounding box center [385, 267] width 368 height 33
click at [43, 192] on link "Taras - Backend" at bounding box center [69, 191] width 94 height 20
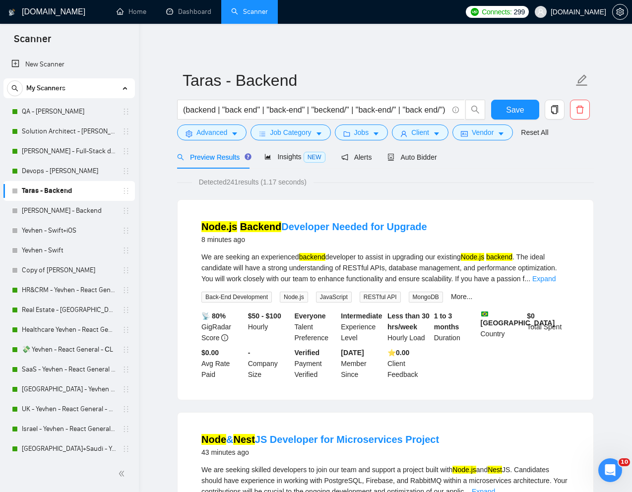
scroll to position [1, 0]
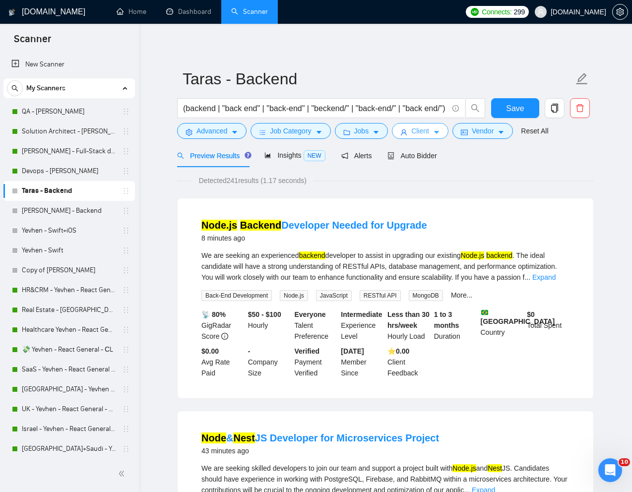
click at [427, 134] on span "Client" at bounding box center [420, 130] width 18 height 11
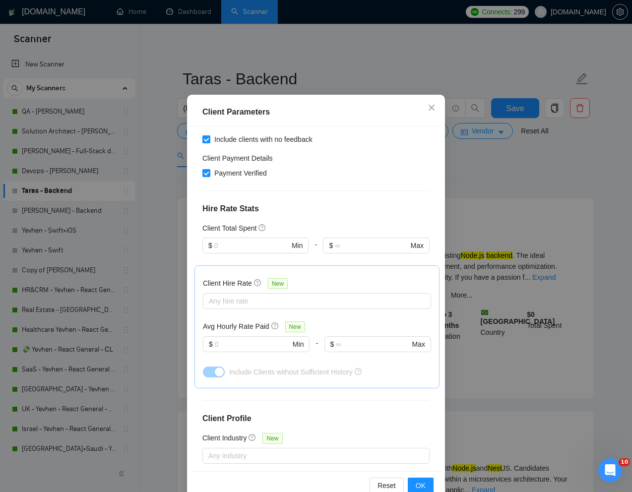
scroll to position [36, 0]
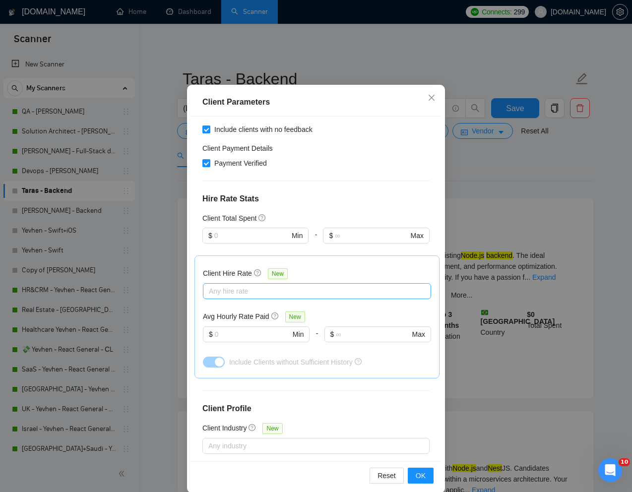
click at [265, 285] on div at bounding box center [311, 291] width 213 height 12
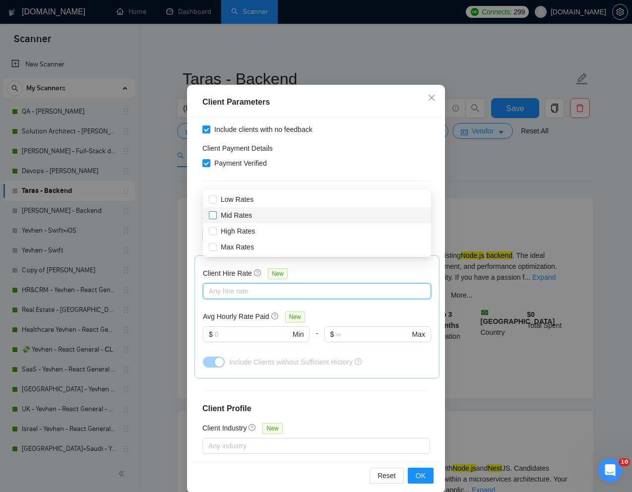
click at [215, 215] on input "Mid Rates" at bounding box center [212, 214] width 7 height 7
checkbox input "true"
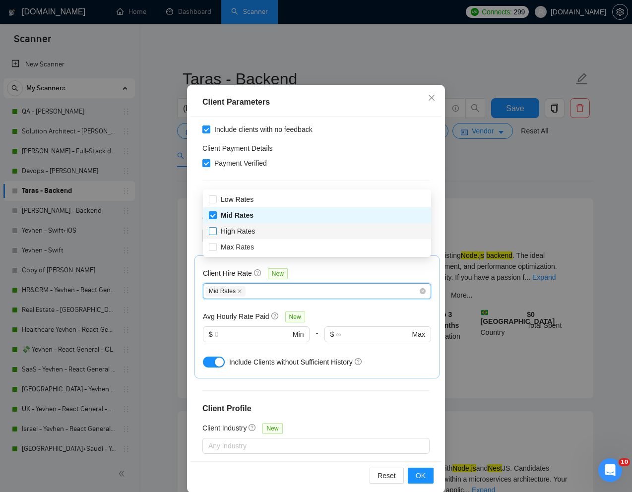
click at [214, 231] on input "High Rates" at bounding box center [212, 230] width 7 height 7
checkbox input "true"
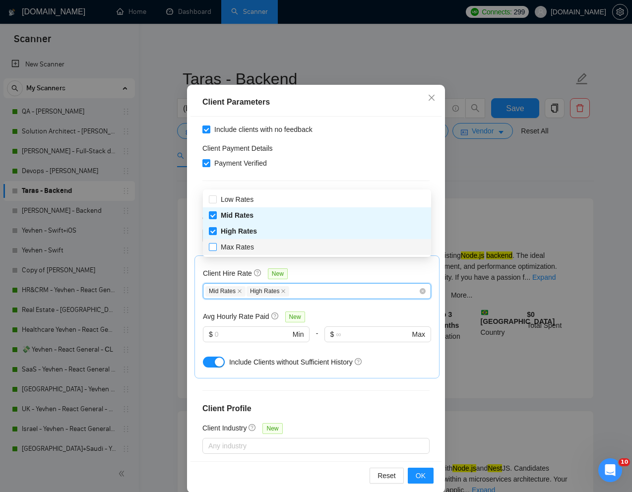
click at [213, 247] on input "Max Rates" at bounding box center [212, 246] width 7 height 7
checkbox input "true"
click at [418, 473] on span "OK" at bounding box center [421, 475] width 10 height 11
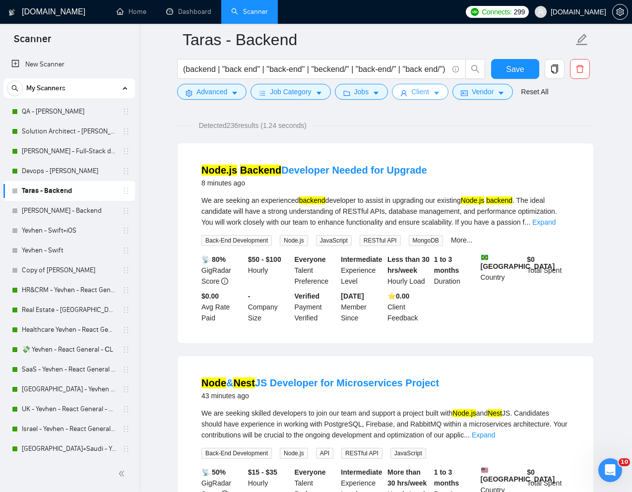
scroll to position [67, 0]
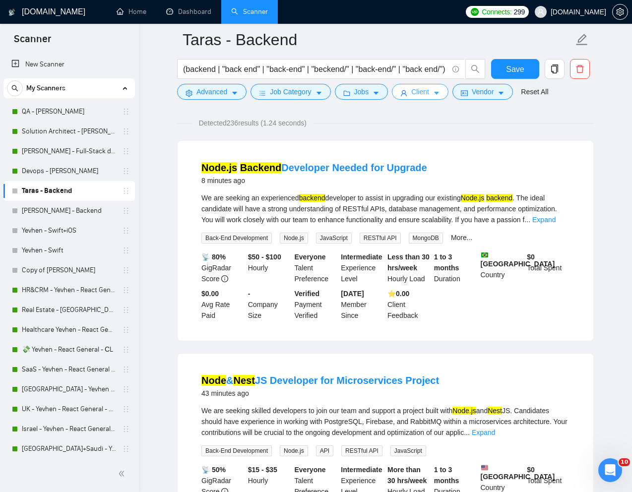
click at [423, 92] on span "Client" at bounding box center [420, 91] width 18 height 11
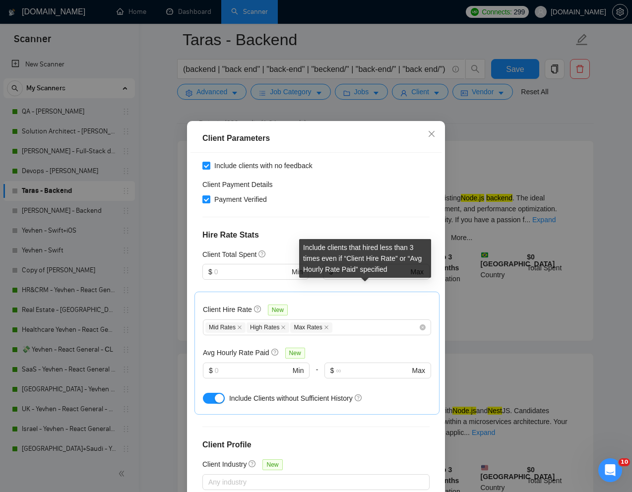
click at [361, 394] on icon "question-circle" at bounding box center [358, 397] width 7 height 7
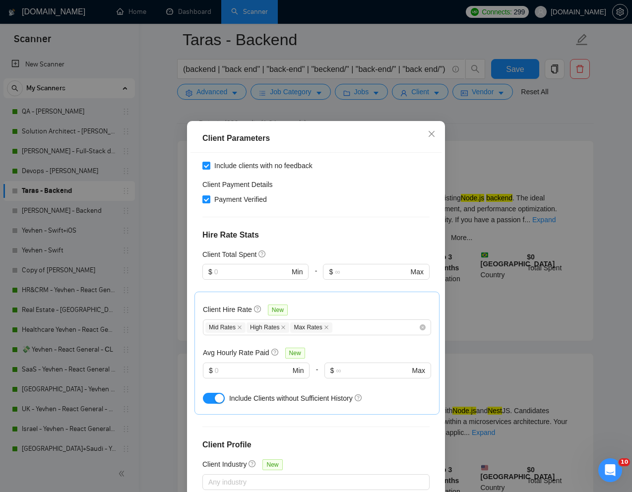
click at [207, 393] on button "button" at bounding box center [214, 398] width 22 height 11
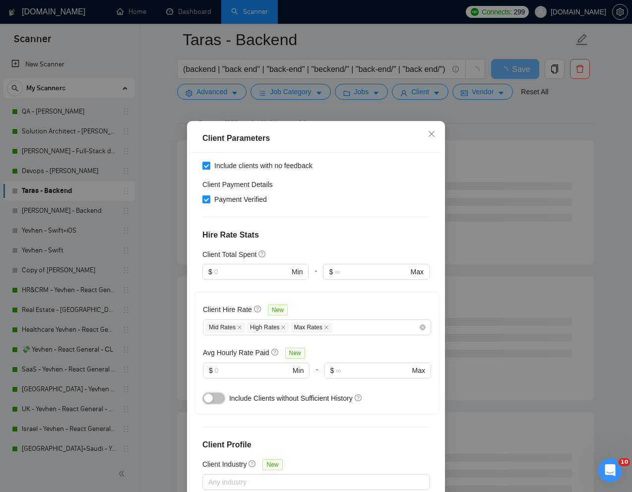
scroll to position [49, 0]
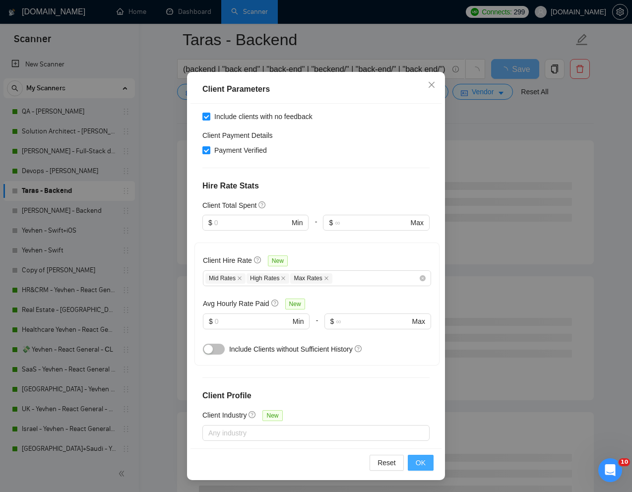
click at [415, 464] on button "OK" at bounding box center [421, 463] width 26 height 16
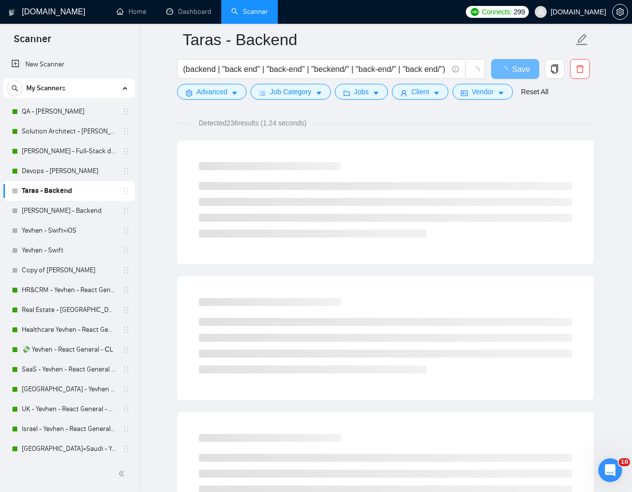
scroll to position [0, 0]
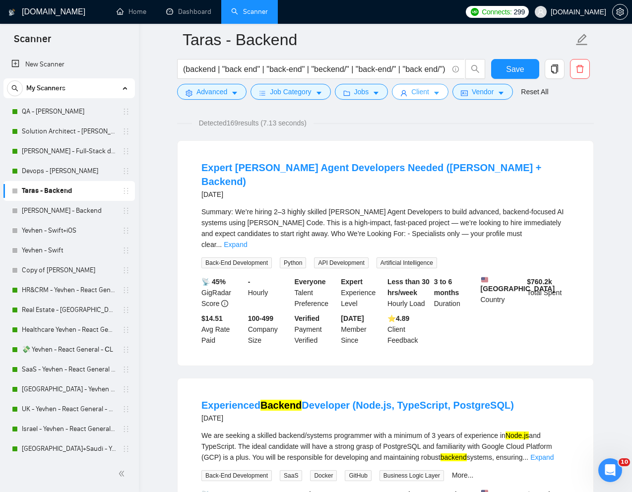
click at [429, 88] on span "Client" at bounding box center [420, 91] width 18 height 11
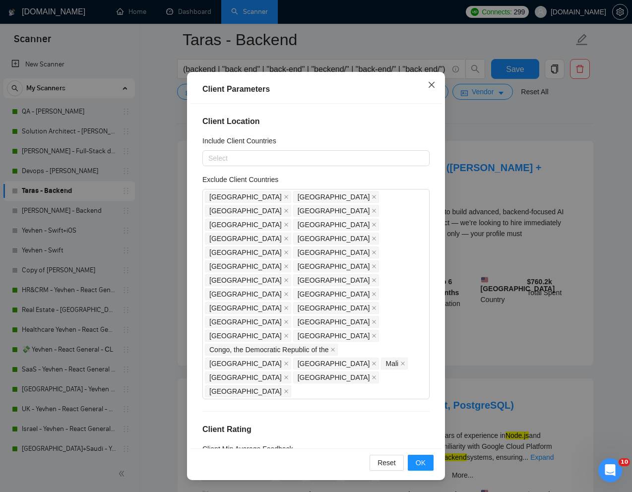
click at [430, 80] on span "Close" at bounding box center [431, 85] width 27 height 27
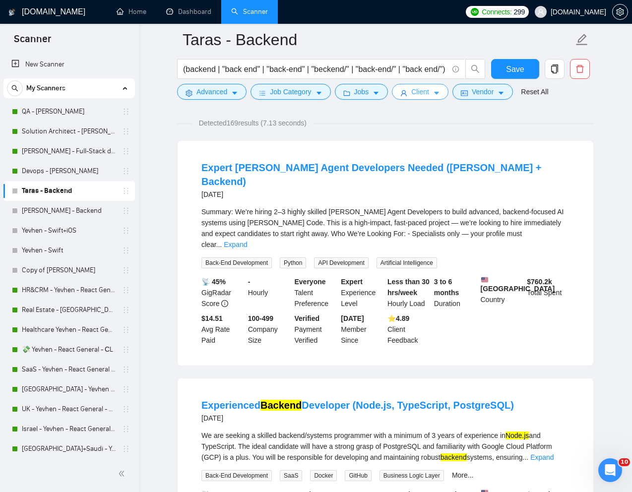
click at [429, 92] on span "Client" at bounding box center [420, 91] width 18 height 11
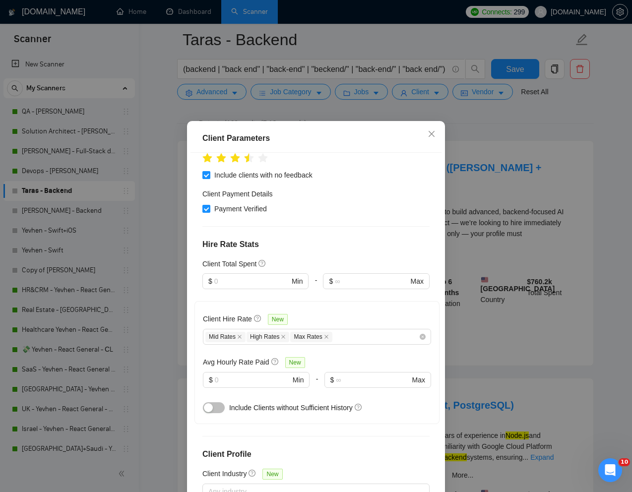
scroll to position [367, 0]
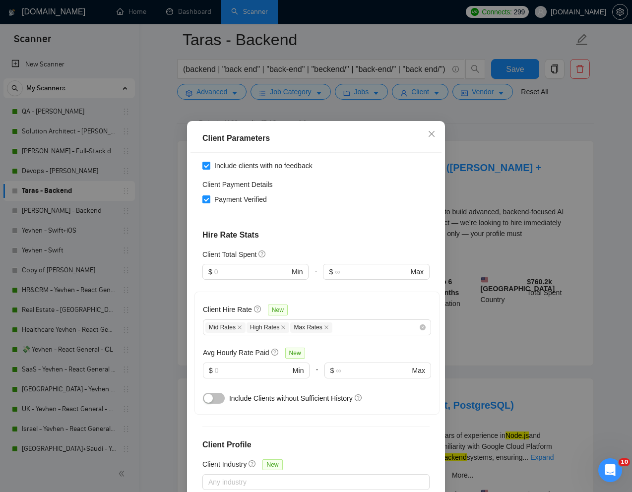
click at [216, 393] on button "button" at bounding box center [214, 398] width 22 height 11
click at [432, 136] on icon "close" at bounding box center [431, 134] width 8 height 8
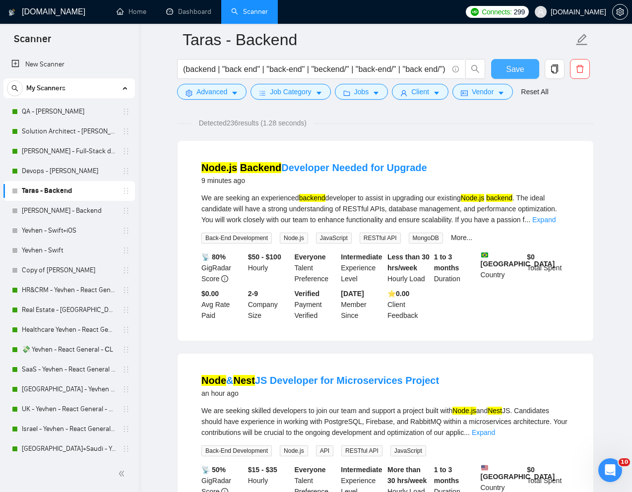
click at [514, 64] on span "Save" at bounding box center [515, 69] width 18 height 12
